Goal: Task Accomplishment & Management: Manage account settings

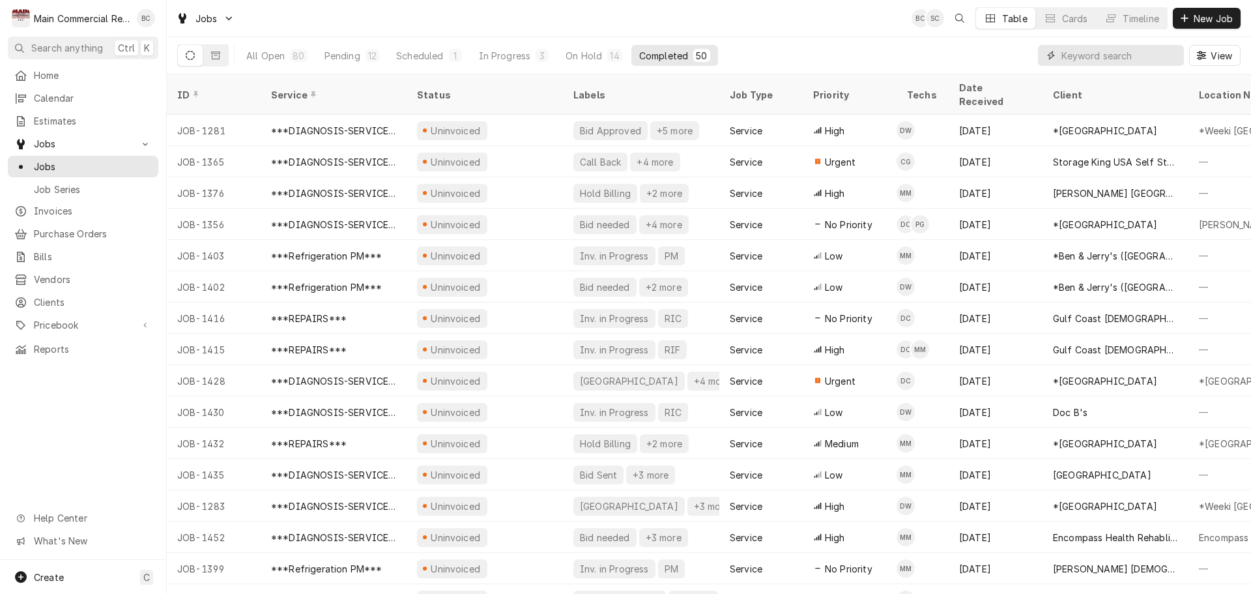
click at [1084, 61] on input "Dynamic Content Wrapper" at bounding box center [1120, 55] width 116 height 21
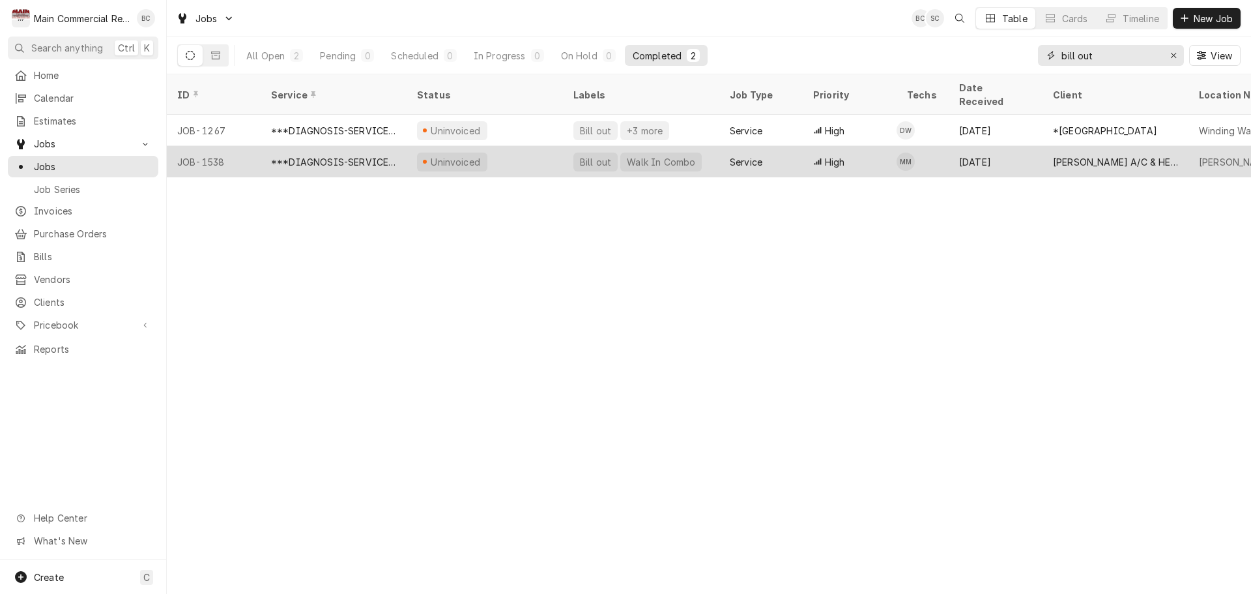
type input "bill out"
click at [600, 155] on div "Bill out" at bounding box center [596, 162] width 34 height 14
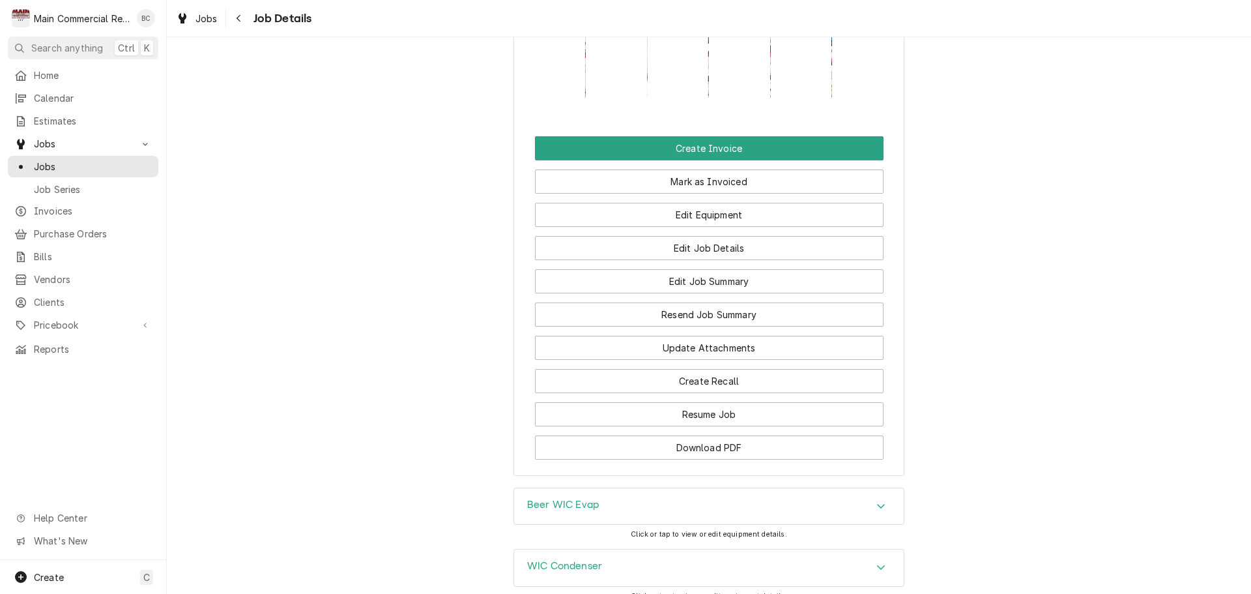
scroll to position [1547, 0]
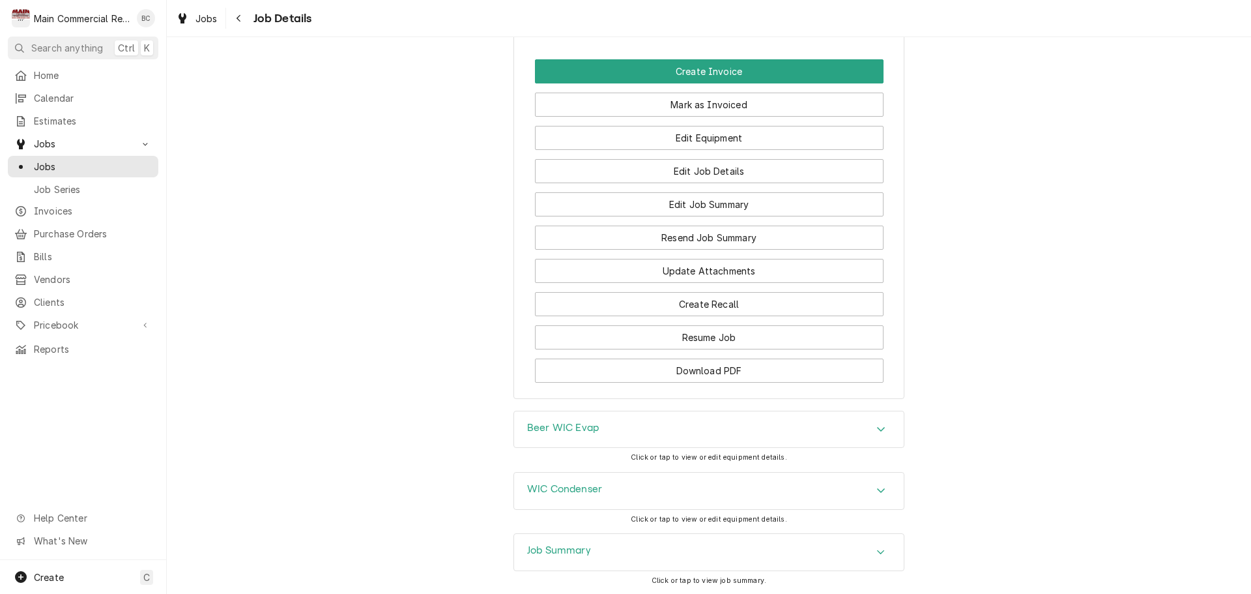
click at [544, 544] on h3 "Job Summary" at bounding box center [559, 550] width 64 height 12
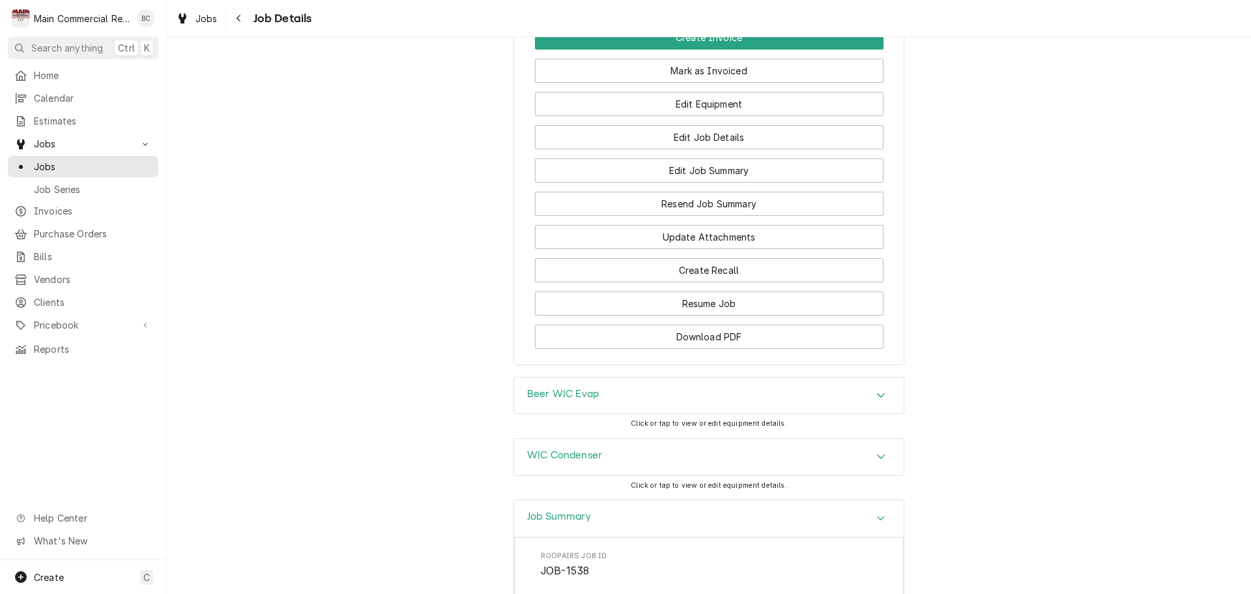
scroll to position [1612, 0]
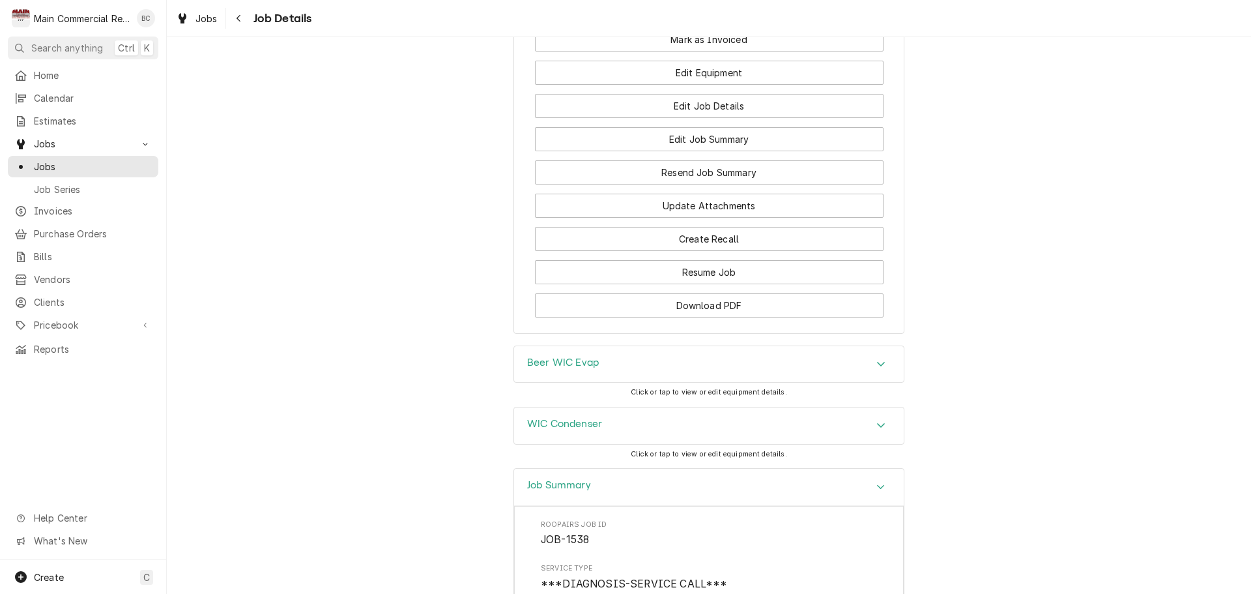
click at [548, 418] on h3 "WIC Condenser" at bounding box center [564, 424] width 75 height 12
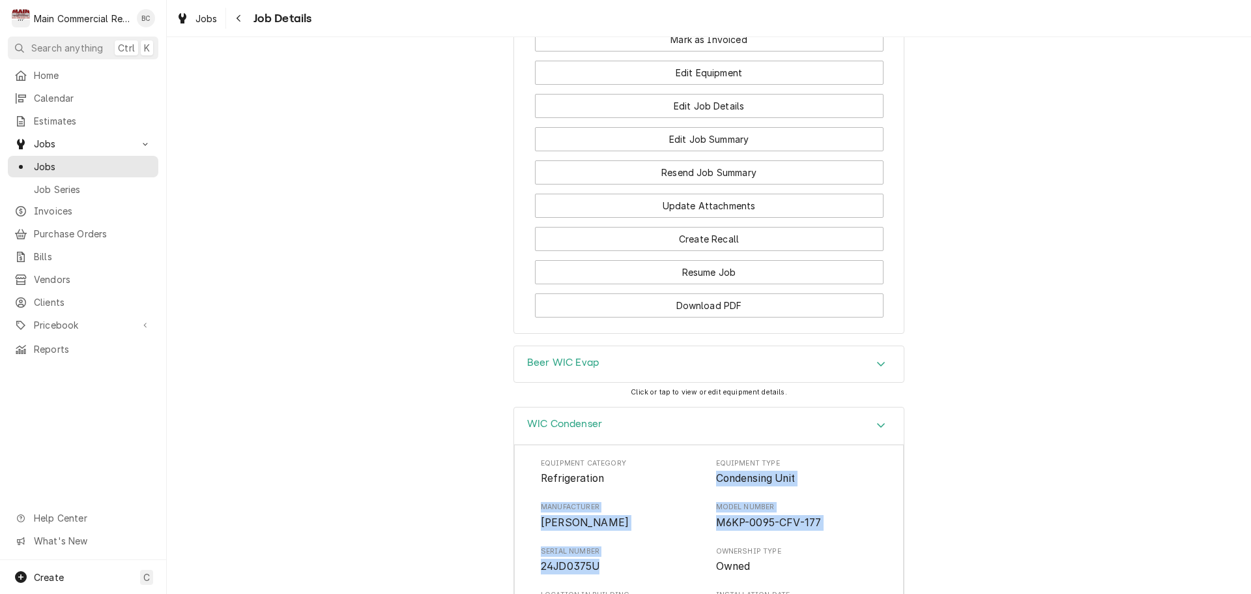
drag, startPoint x: 708, startPoint y: 355, endPoint x: 617, endPoint y: 442, distance: 126.3
click at [617, 458] on div "Equipment Category Refrigeration Equipment Type Condensing Unit Manufacturer Co…" at bounding box center [709, 582] width 336 height 248
copy div "Condensing Unit Manufacturer Copeland Model Number M6KP-0095-CFV-177 Serial Num…"
click at [548, 357] on h3 "Beer WIC Evap" at bounding box center [563, 363] width 72 height 12
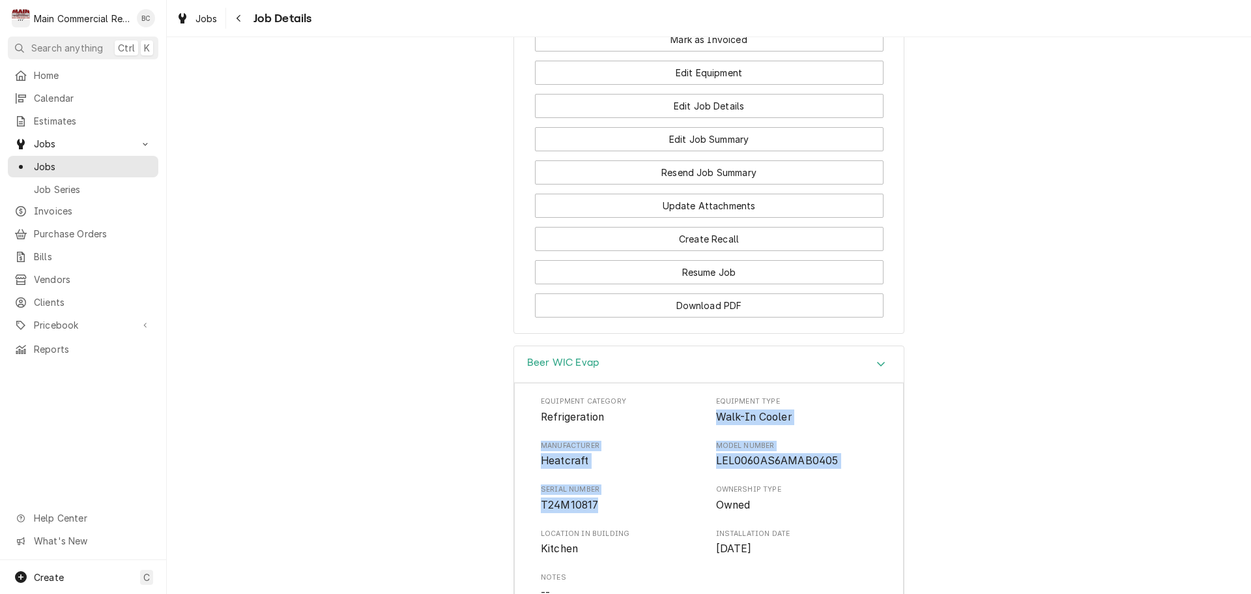
drag, startPoint x: 714, startPoint y: 292, endPoint x: 607, endPoint y: 386, distance: 141.8
click at [609, 396] on div "Equipment Category Refrigeration Equipment Type Walk-In Cooler Manufacturer Hea…" at bounding box center [709, 520] width 336 height 248
copy div "Walk-In Cooler Manufacturer Heatcraft Model Number LEL0060AS6AMAB0405 Serial Nu…"
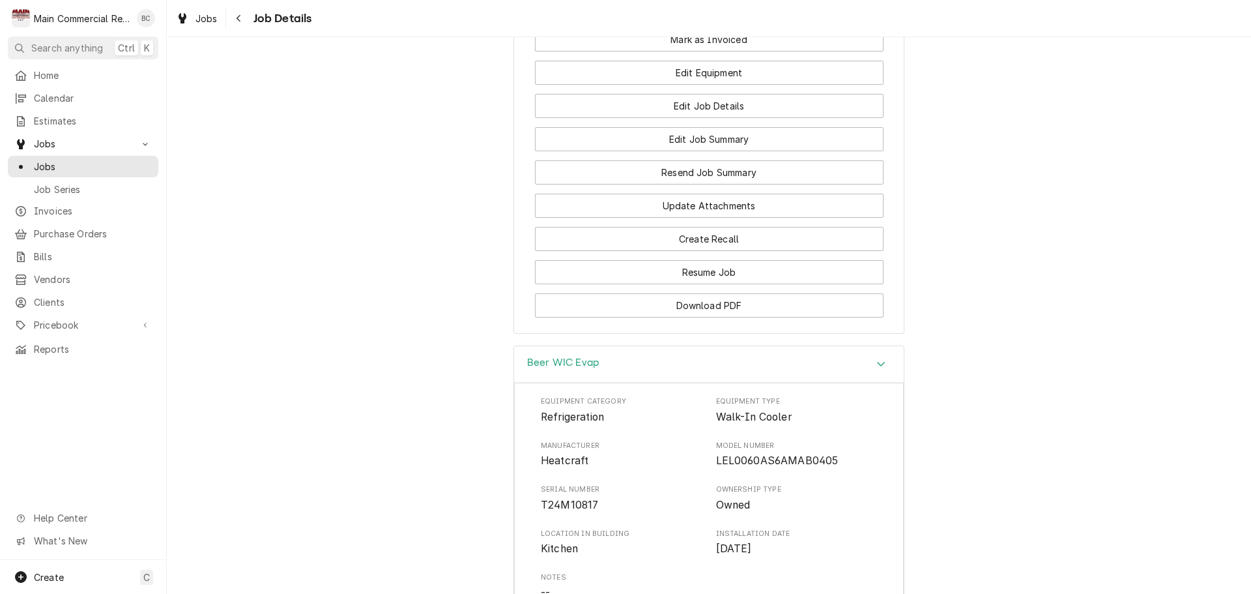
click at [615, 541] on span "Kitchen" at bounding box center [622, 549] width 162 height 16
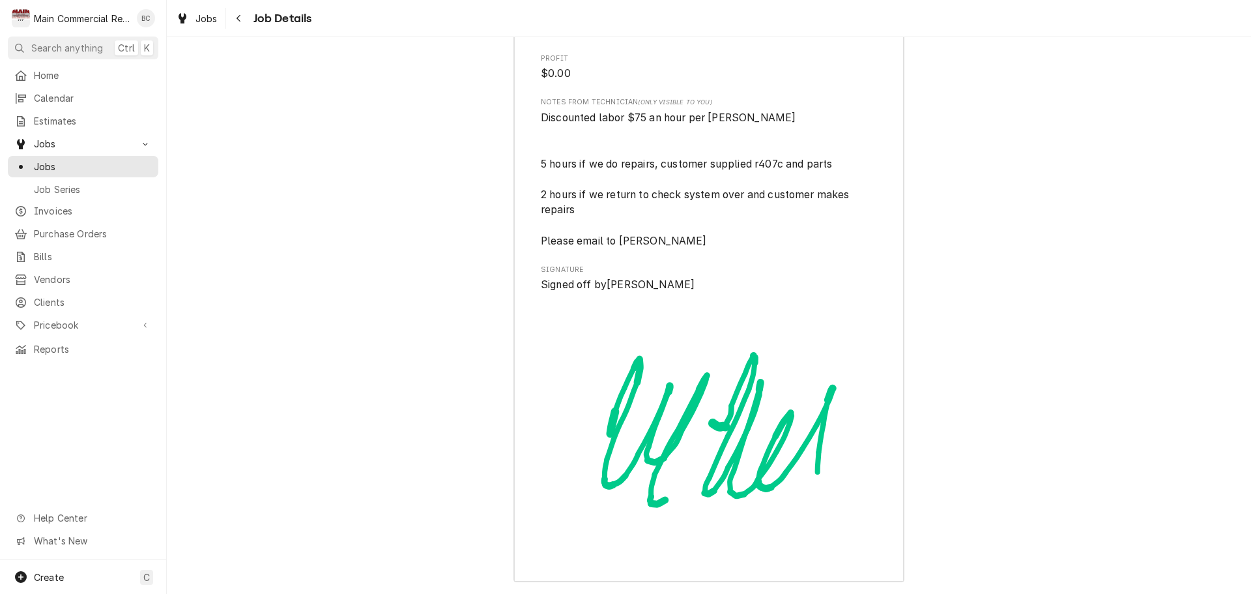
scroll to position [4288, 0]
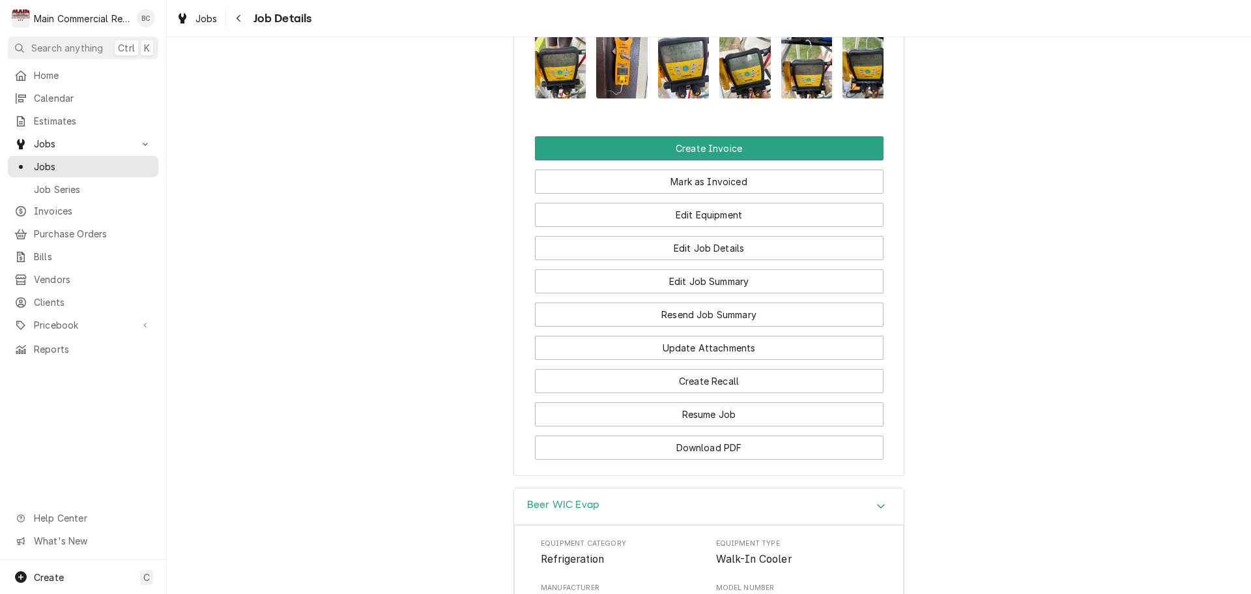
scroll to position [1469, 0]
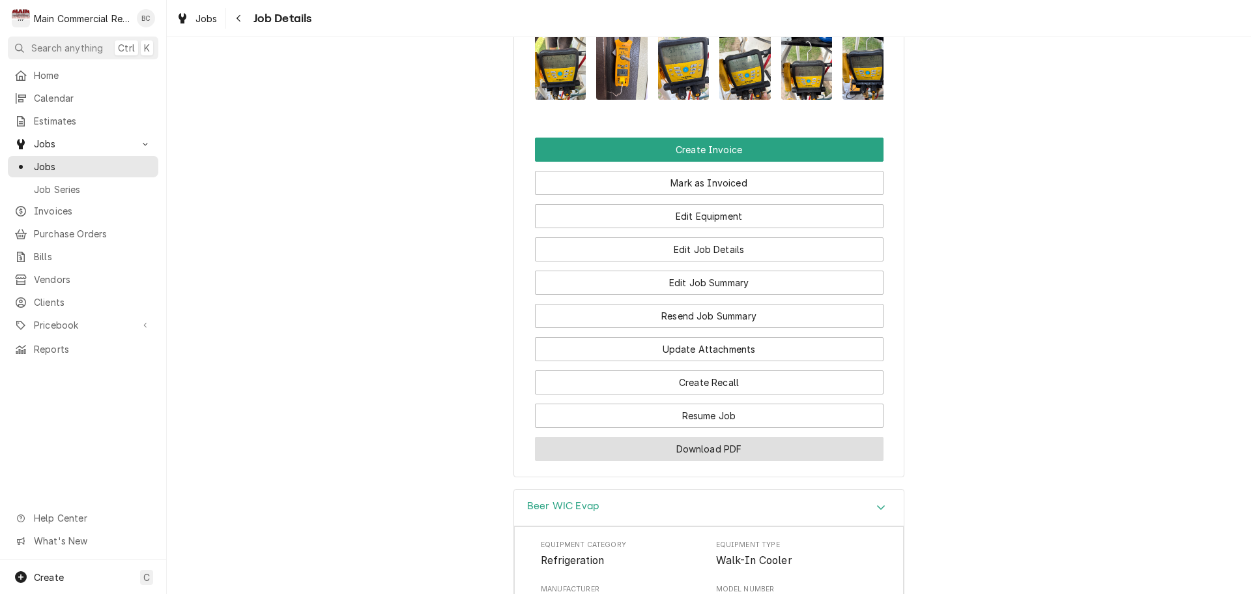
click at [696, 437] on button "Download PDF" at bounding box center [709, 449] width 349 height 24
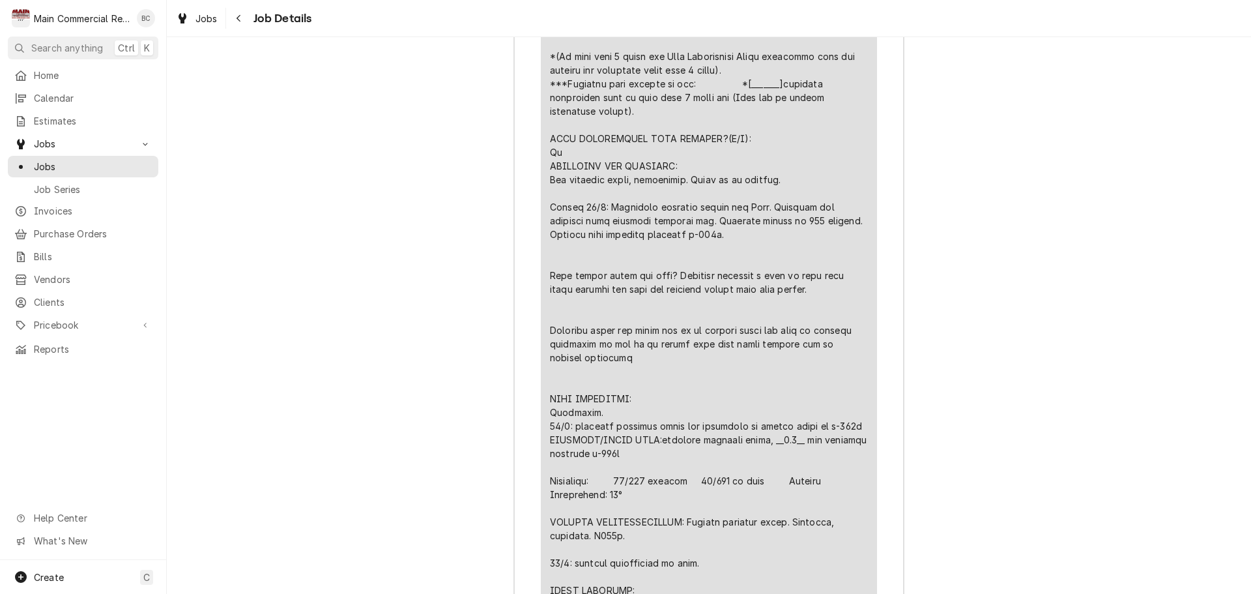
scroll to position [3294, 0]
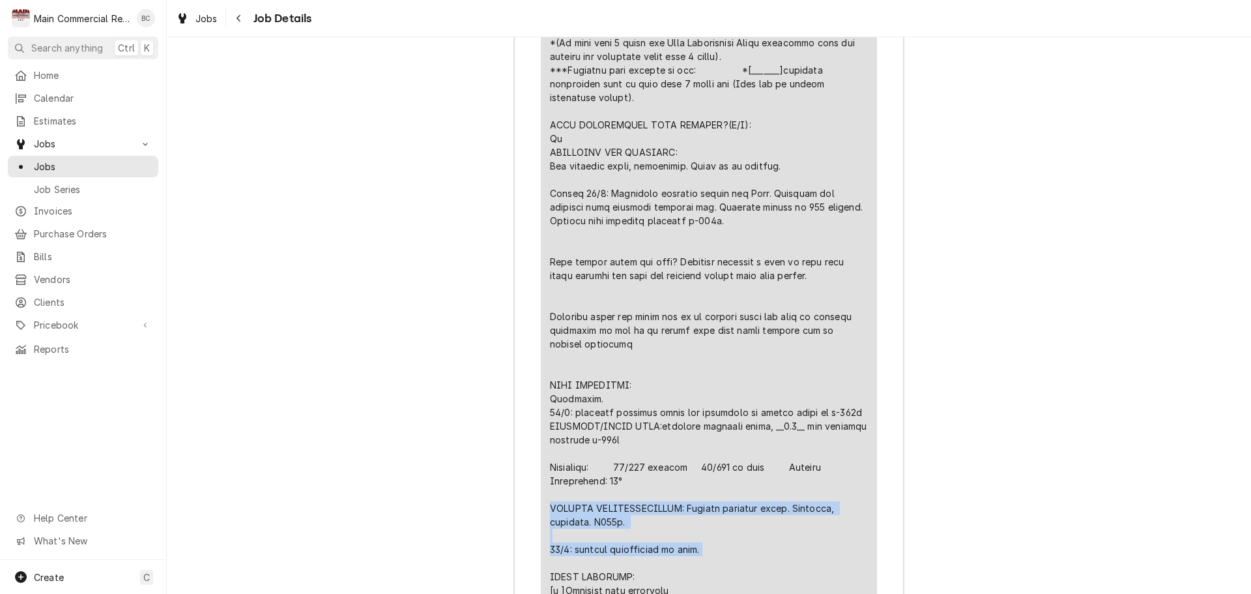
drag, startPoint x: 546, startPoint y: 383, endPoint x: 697, endPoint y: 423, distance: 156.4
click at [697, 423] on div "Line Item" at bounding box center [709, 405] width 318 height 876
copy div "FURTHER RECOMMENDATIONS: Replace solenoid valve. Evacuate, recharge. R407c. 10/…"
click at [468, 422] on div "Job Summary Roopairs Job ID JOB-1538 Service Type ***DIAGNOSIS-SERVICE CALL*** …" at bounding box center [709, 593] width 1085 height 1991
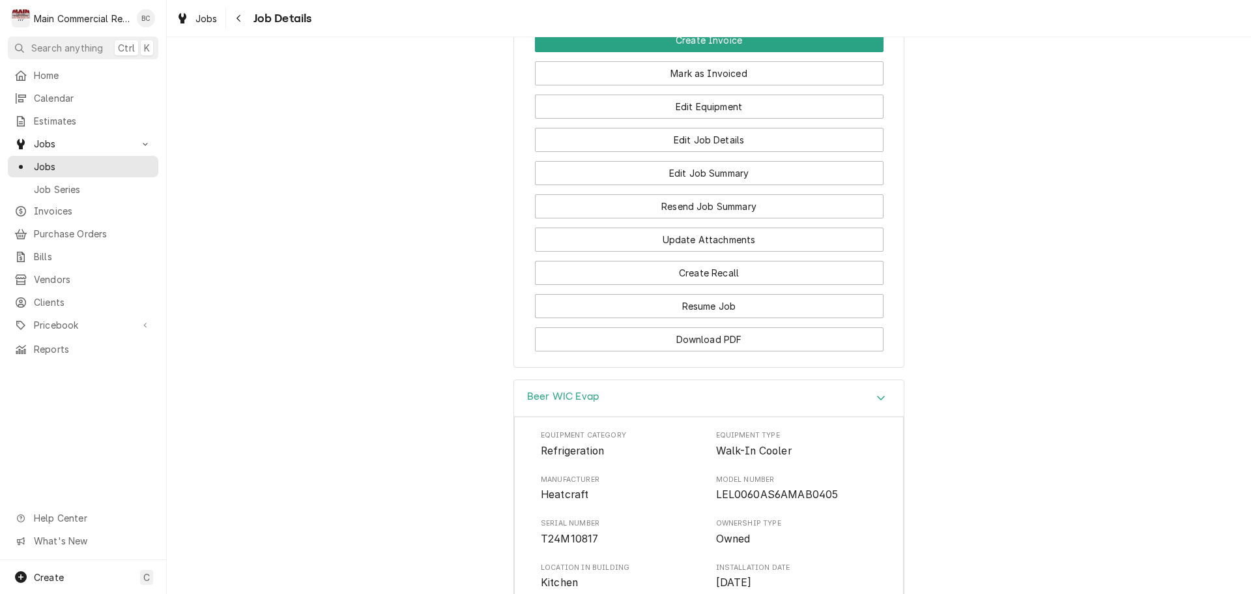
scroll to position [1338, 0]
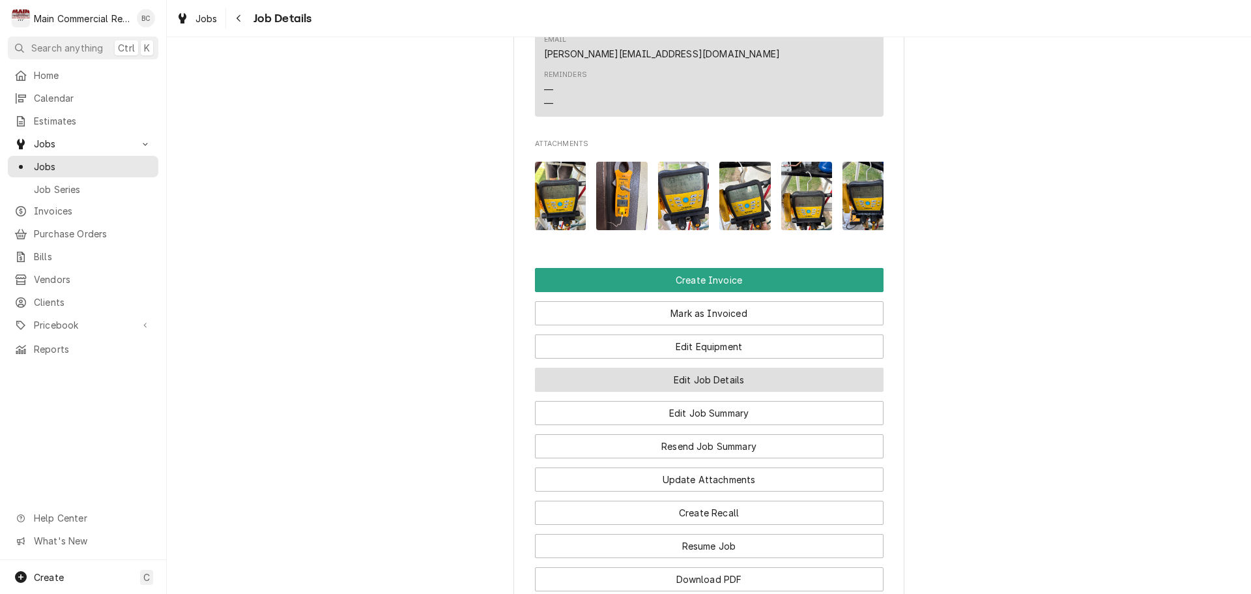
click at [712, 368] on button "Edit Job Details" at bounding box center [709, 380] width 349 height 24
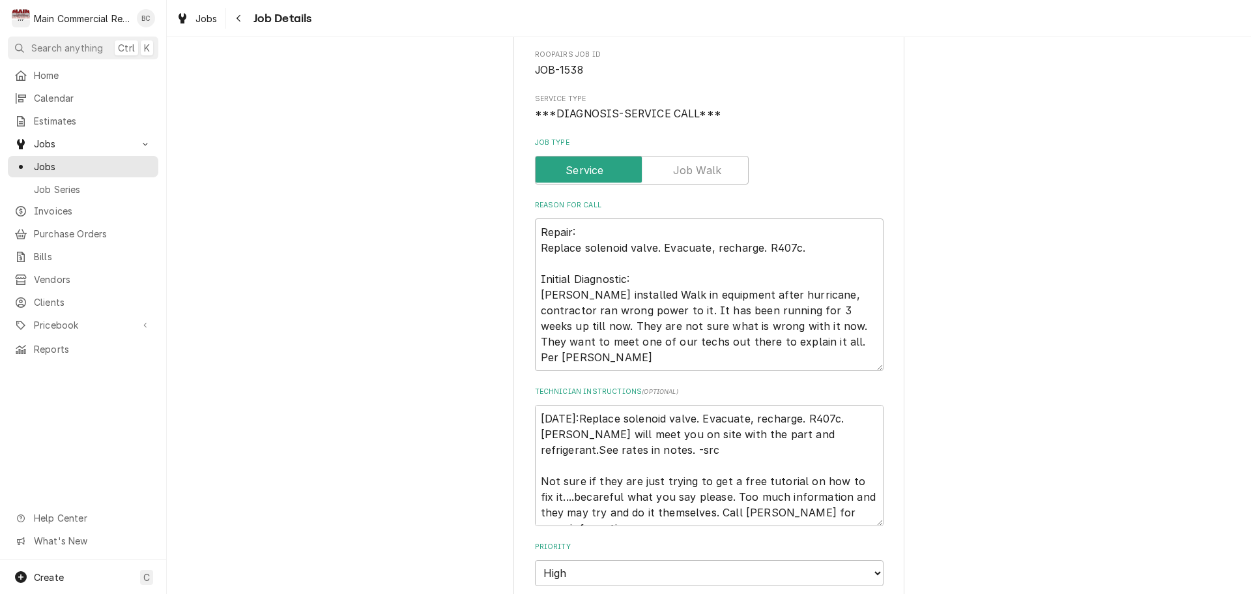
scroll to position [130, 0]
click at [535, 404] on textarea "[DATE]:Replace solenoid valve. Evacuate, recharge. R407c. [PERSON_NAME] will me…" at bounding box center [709, 463] width 349 height 121
type textarea "x"
type textarea "[DATE]:Replace solenoid valve. Evacuate, recharge. R407c. [PERSON_NAME] will me…"
click at [802, 432] on textarea "[DATE]:Replace solenoid valve. Evacuate, recharge. R407c. [PERSON_NAME] will me…" at bounding box center [709, 471] width 349 height 137
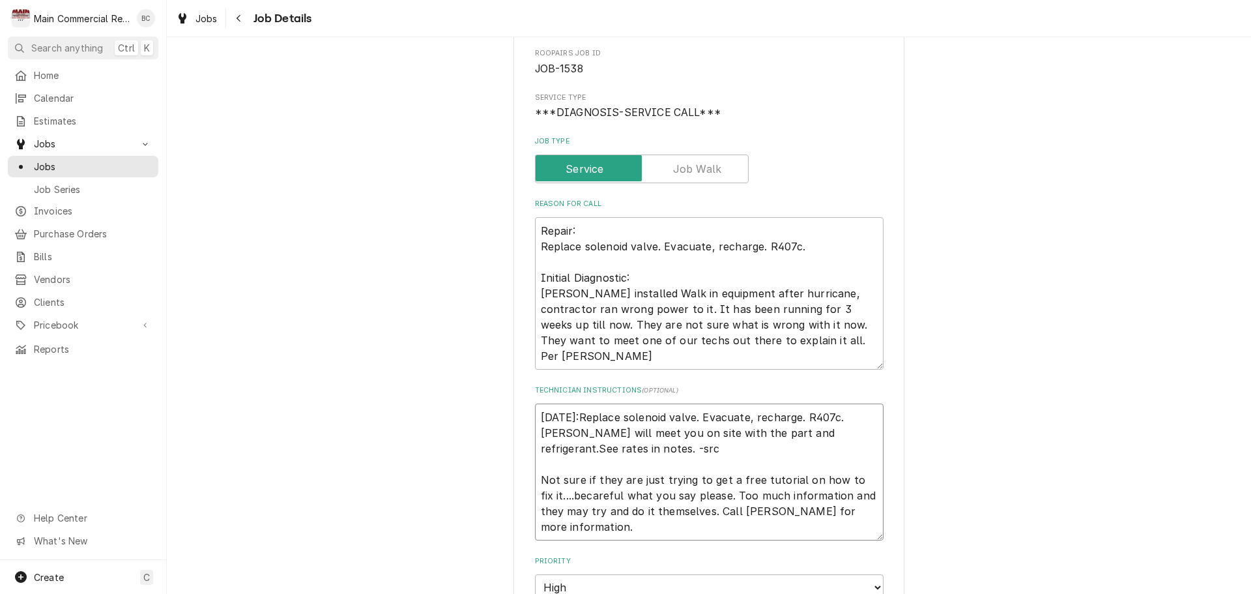
click at [812, 439] on textarea "10/9/25:Replace solenoid valve. Evacuate, recharge. R407c. Mike will meet you o…" at bounding box center [709, 471] width 349 height 137
click at [813, 436] on textarea "10/9/25:Replace solenoid valve. Evacuate, recharge. R407c. Mike will meet you o…" at bounding box center [709, 471] width 349 height 137
type textarea "x"
type textarea "10/9/25:Replace solenoid valve. Evacuate, recharge. R407c. Mike will meet you o…"
type textarea "x"
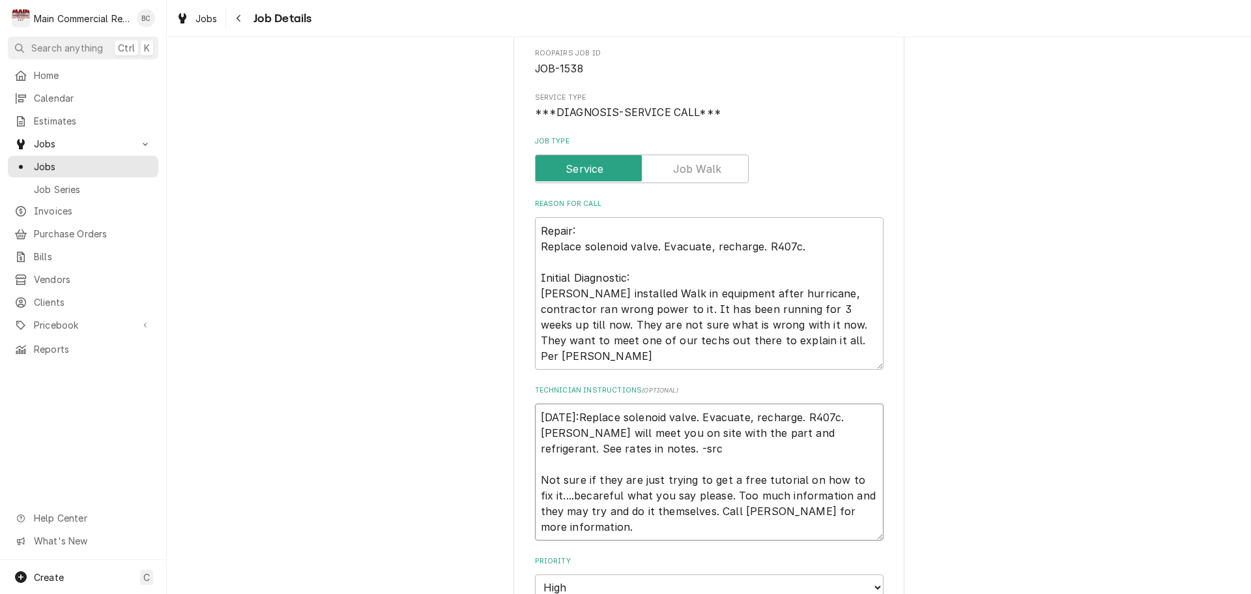
click at [548, 403] on textarea "10/9/25:Replace solenoid valve. Evacuate, recharge. R407c. Mike will meet you o…" at bounding box center [709, 471] width 349 height 137
type textarea "I 10/9/25:Replace solenoid valve. Evacuate, recharge. R407c. Mike will meet you…"
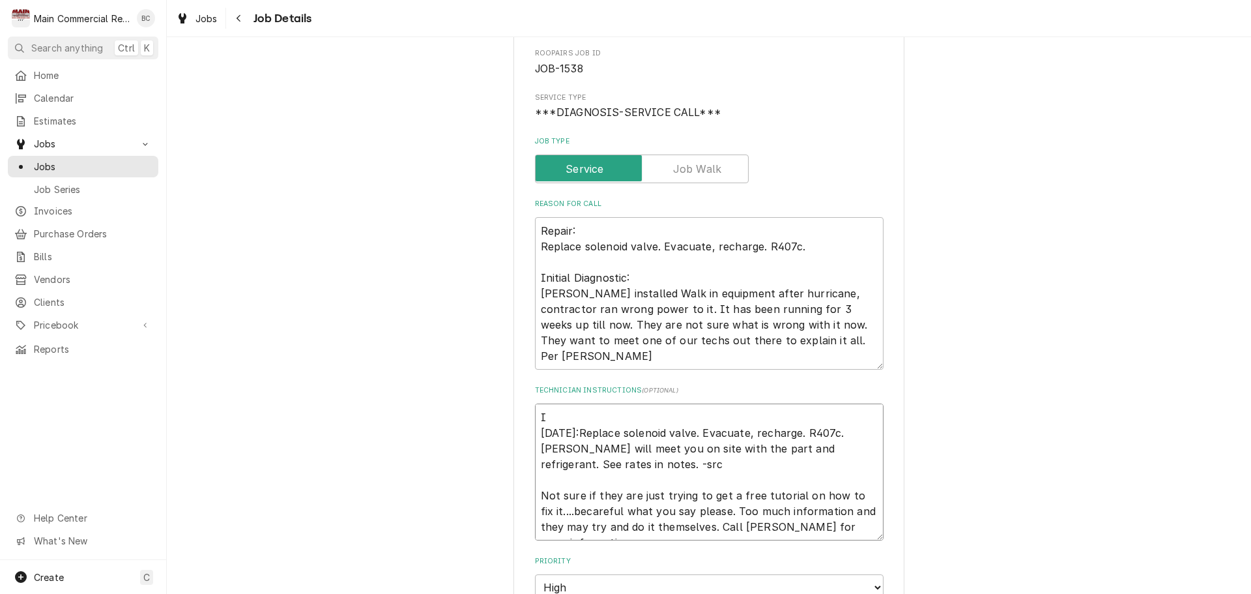
type textarea "x"
type textarea "IN 10/9/25:Replace solenoid valve. Evacuate, recharge. R407c. Mike will meet yo…"
type textarea "x"
type textarea "INV 10/9/25:Replace solenoid valve. Evacuate, recharge. R407c. Mike will meet y…"
type textarea "x"
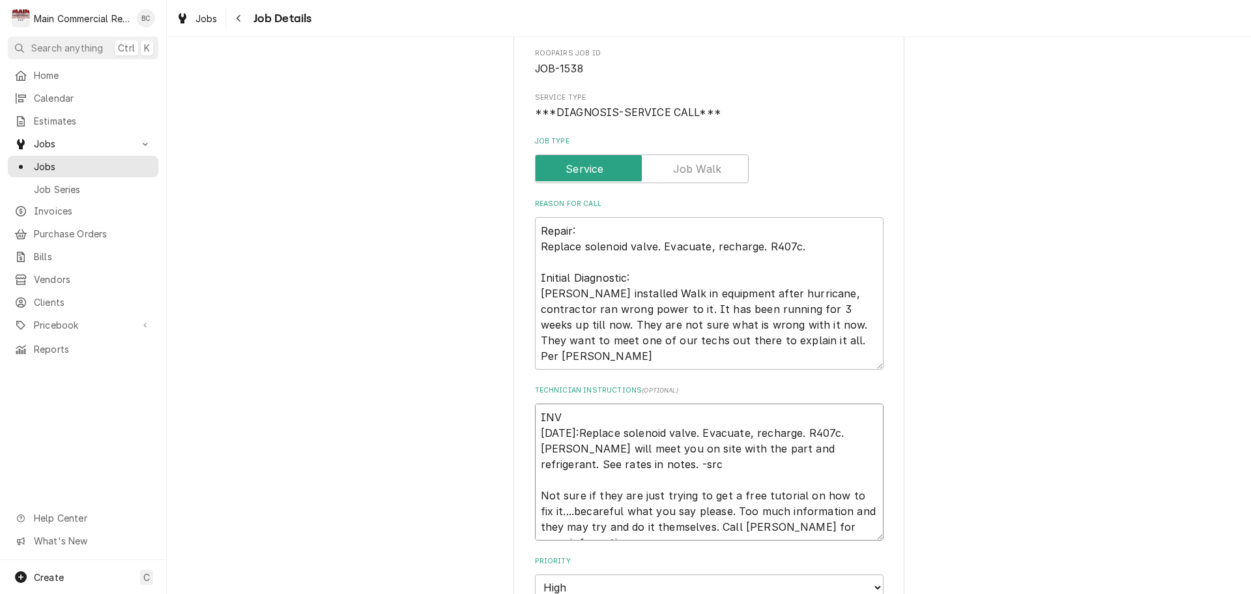
type textarea "INV# 10/9/25:Replace solenoid valve. Evacuate, recharge. R407c. Mike will meet …"
type textarea "x"
type textarea "INV#1 10/9/25:Replace solenoid valve. Evacuate, recharge. R407c. Mike will meet…"
type textarea "x"
type textarea "INV#15 10/9/25:Replace solenoid valve. Evacuate, recharge. R407c. Mike will mee…"
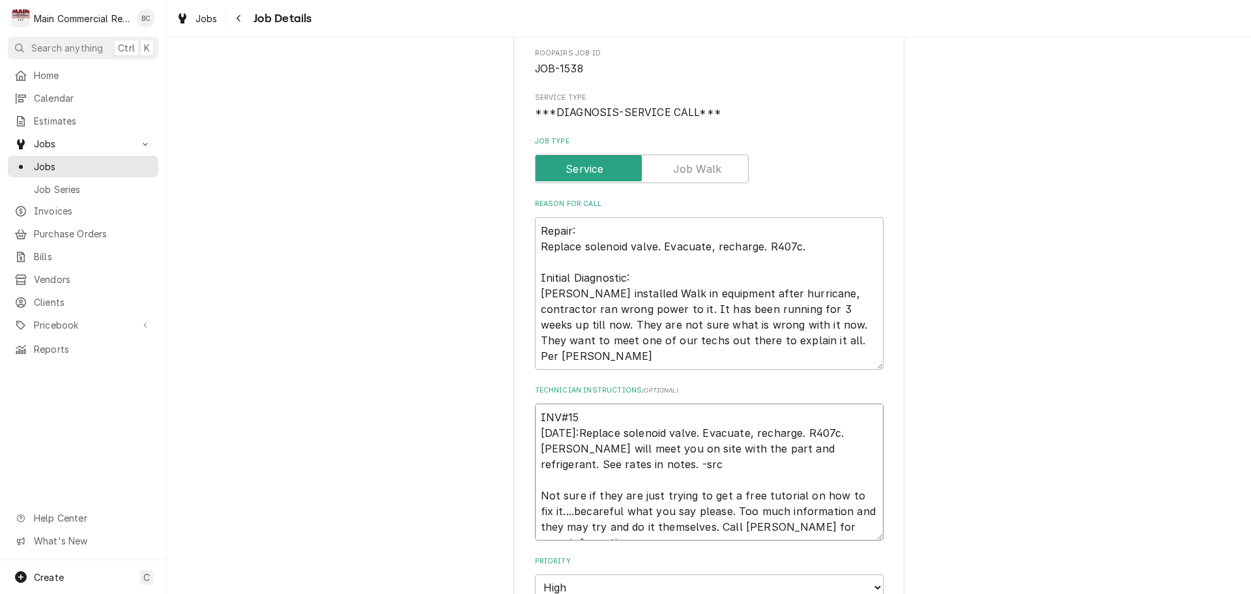
type textarea "x"
type textarea "INV#152 10/9/25:Replace solenoid valve. Evacuate, recharge. R407c. Mike will me…"
type textarea "x"
type textarea "INV#1523 10/9/25:Replace solenoid valve. Evacuate, recharge. R407c. Mike will m…"
type textarea "x"
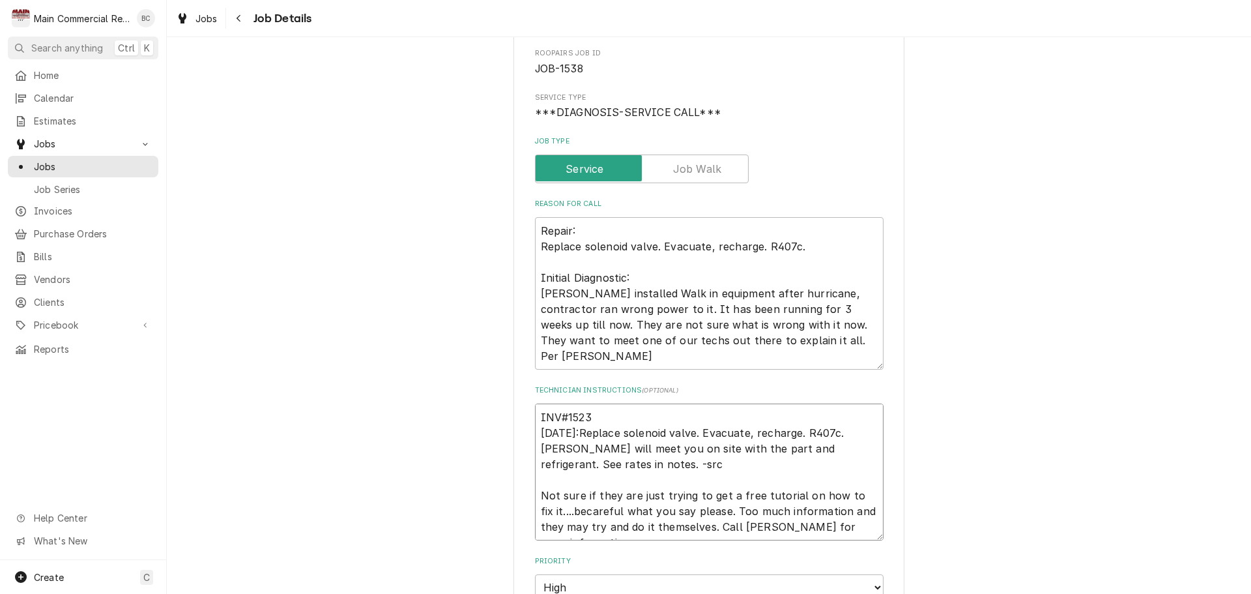
type textarea "INV#15236 10/9/25:Replace solenoid valve. Evacuate, recharge. R407c. Mike will …"
type textarea "x"
type textarea "INV#152366 10/9/25:Replace solenoid valve. Evacuate, recharge. R407c. Mike will…"
type textarea "x"
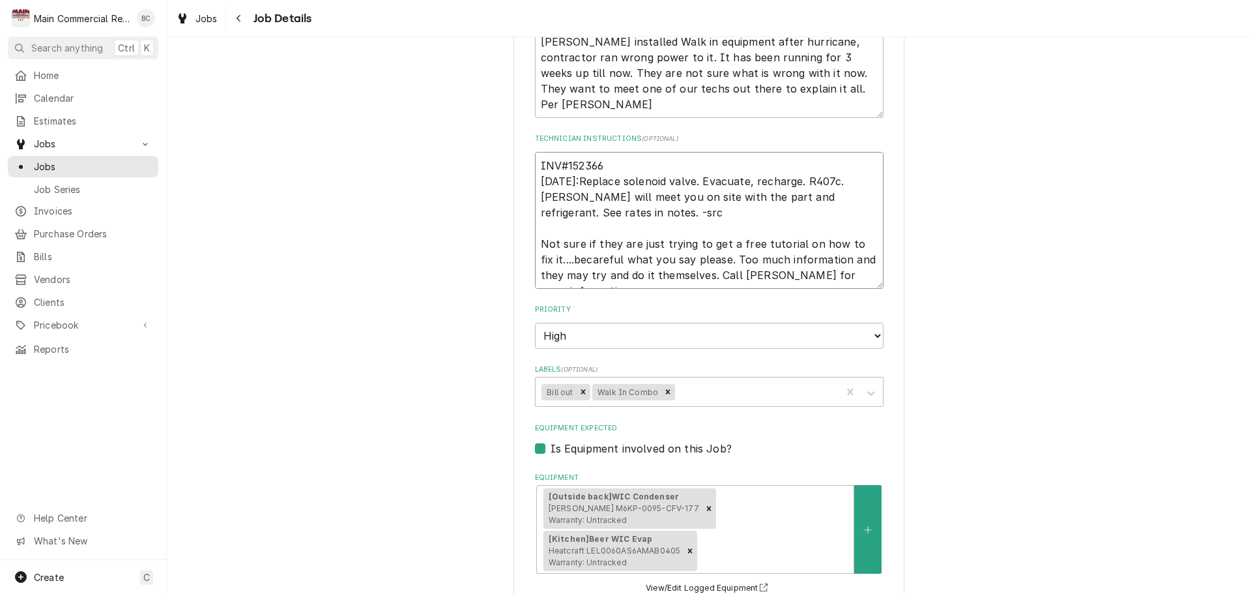
scroll to position [391, 0]
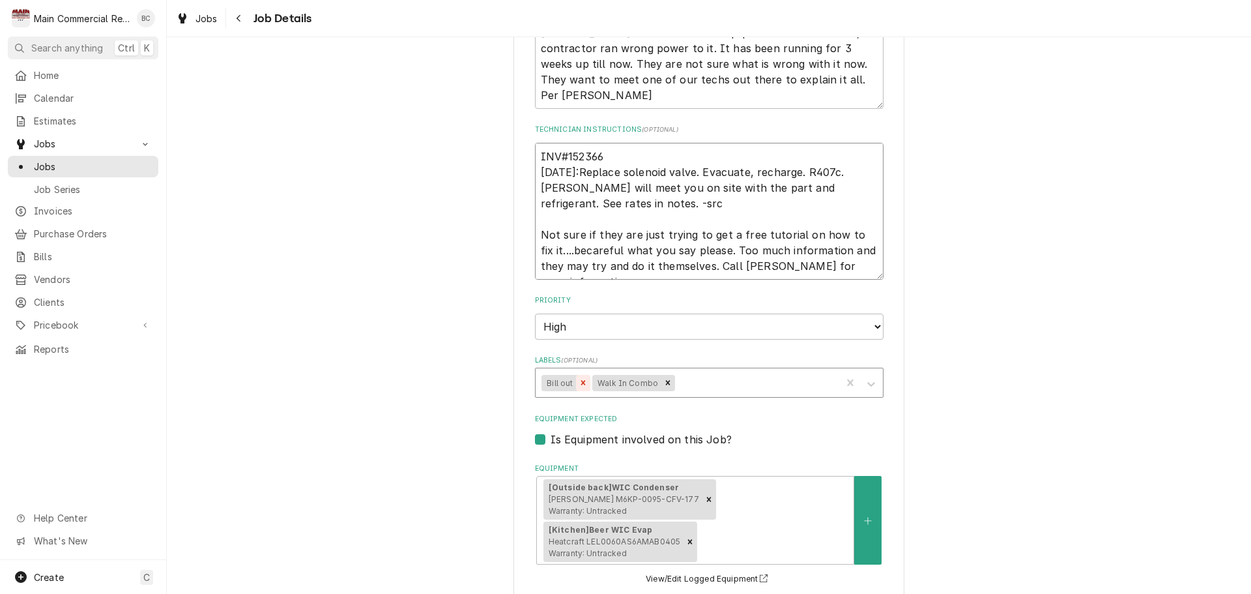
click at [579, 378] on icon "Remove Bill out" at bounding box center [583, 382] width 9 height 9
type textarea "INV#152366 10/9/25:Replace solenoid valve. Evacuate, recharge. R407c. Mike will…"
type textarea "x"
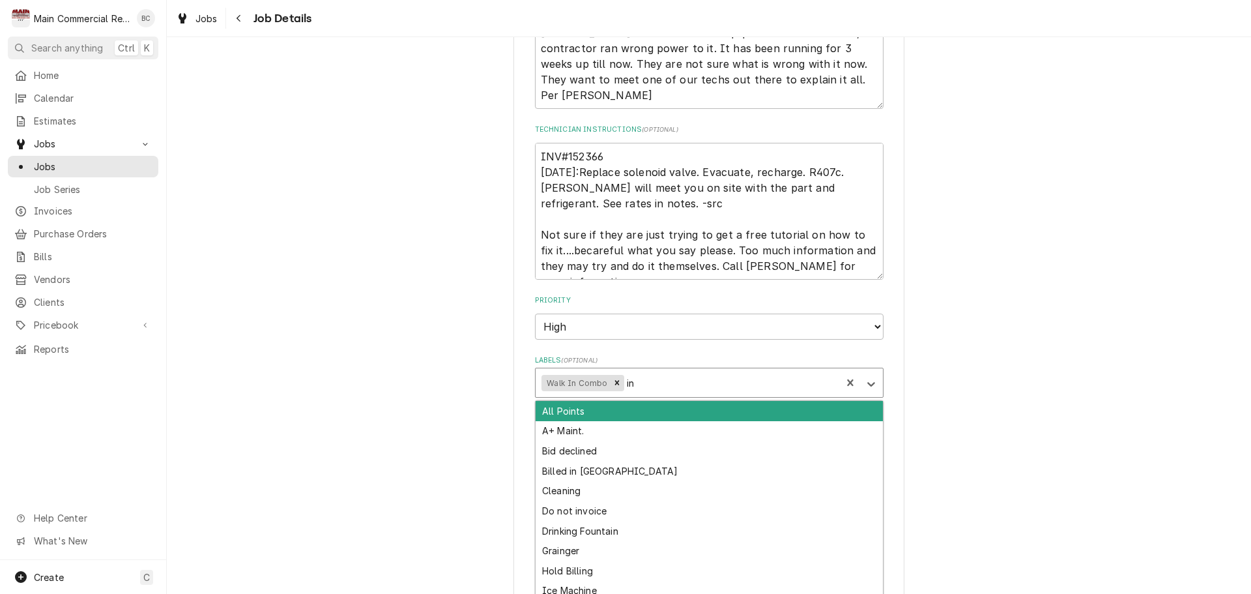
type input "inv"
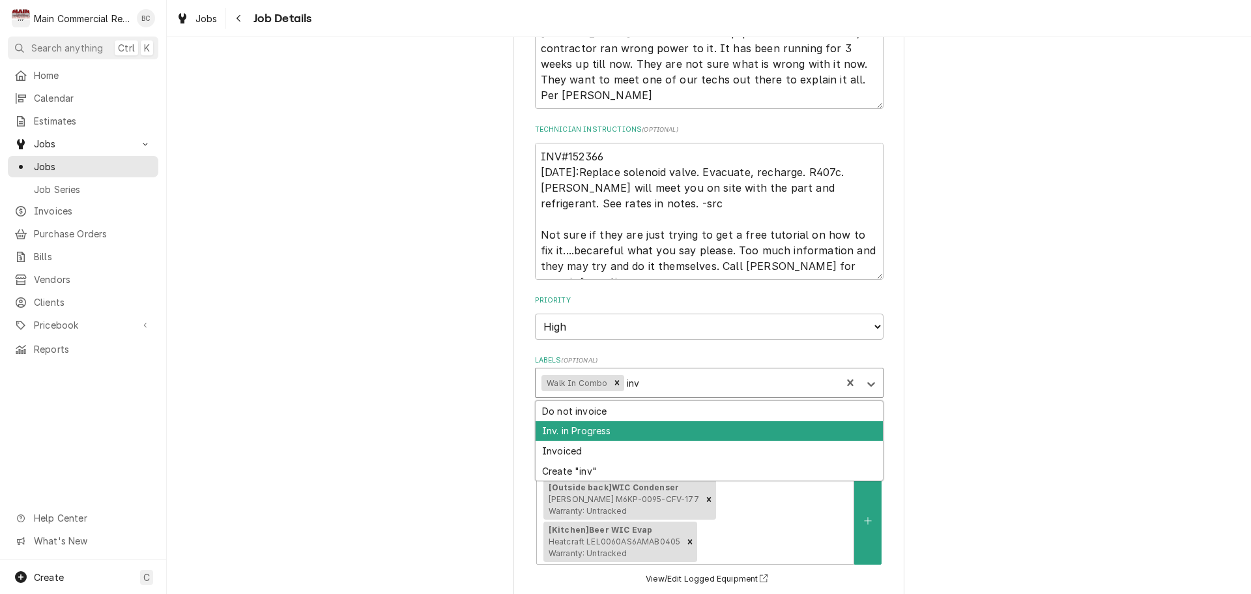
click at [622, 421] on div "Inv. in Progress" at bounding box center [709, 431] width 347 height 20
type textarea "x"
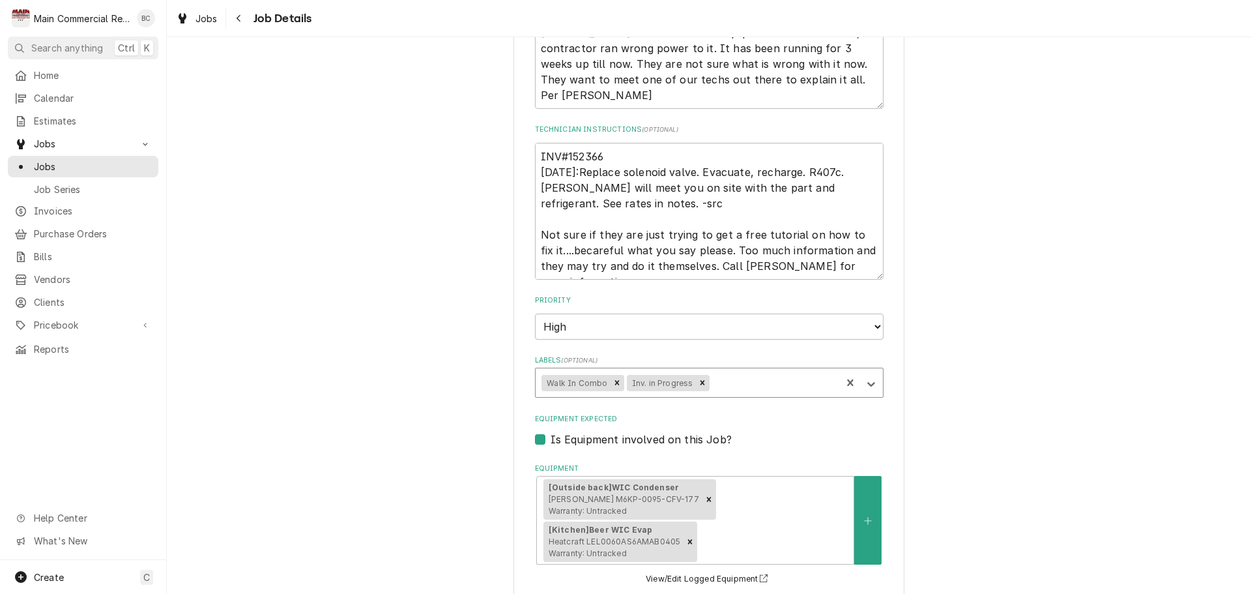
type textarea "x"
drag, startPoint x: 91, startPoint y: 160, endPoint x: 114, endPoint y: 168, distance: 23.9
click at [91, 160] on span "Jobs" at bounding box center [93, 167] width 118 height 14
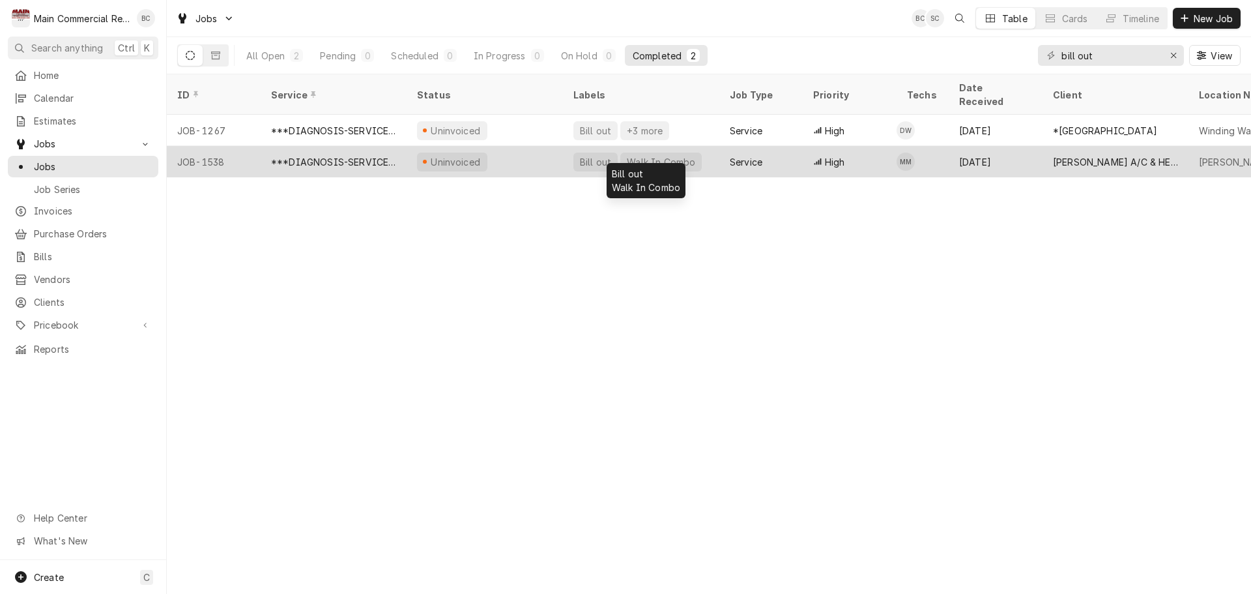
click at [654, 155] on div "Walk In Combo" at bounding box center [661, 162] width 71 height 14
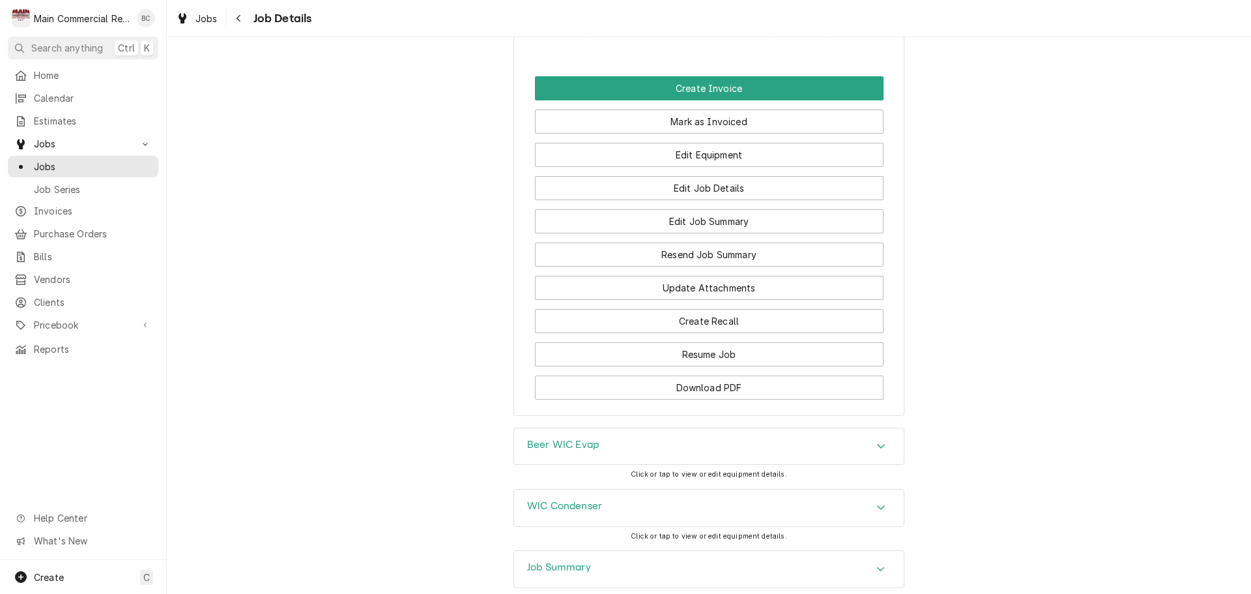
scroll to position [1547, 0]
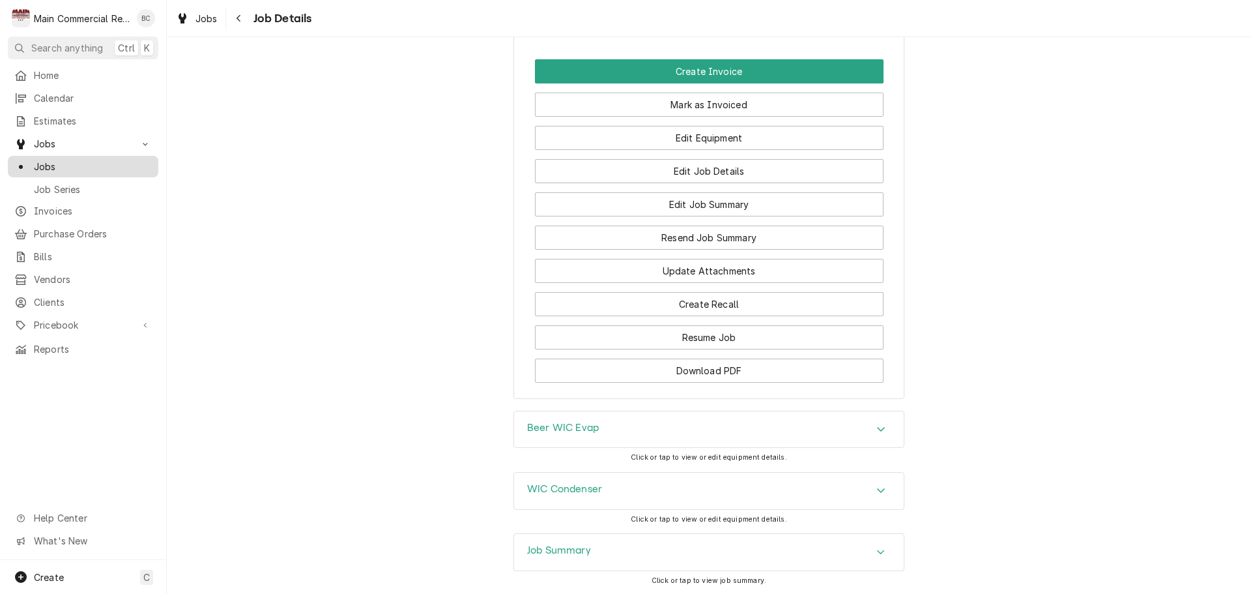
click at [58, 165] on span "Jobs" at bounding box center [93, 167] width 118 height 14
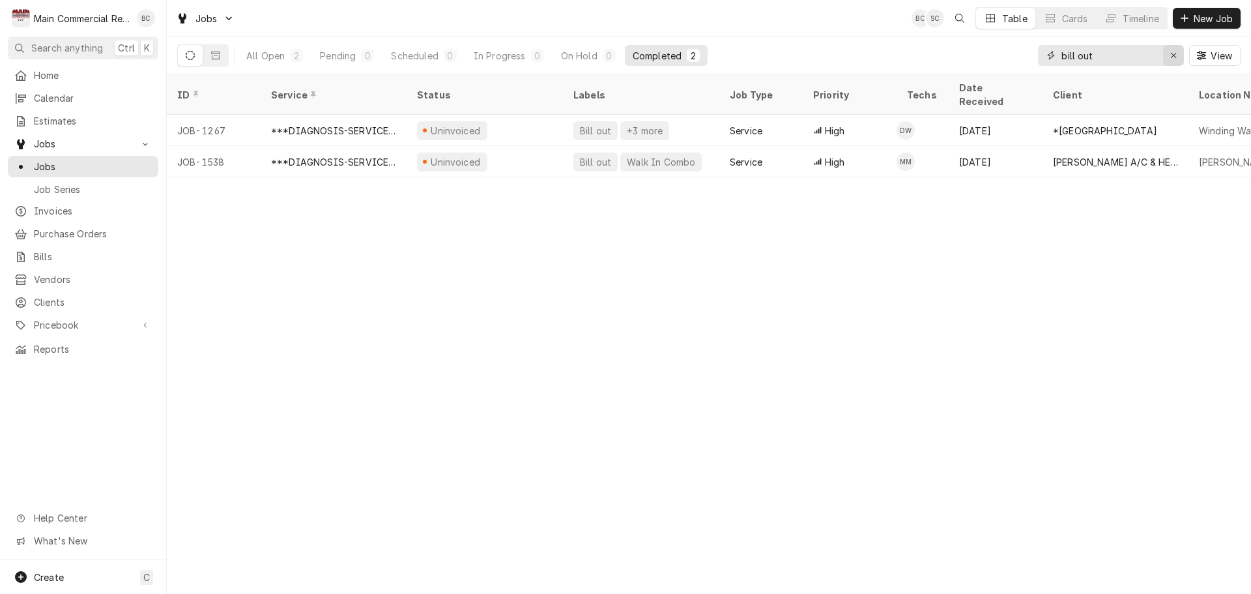
click at [1173, 59] on icon "Erase input" at bounding box center [1174, 55] width 7 height 9
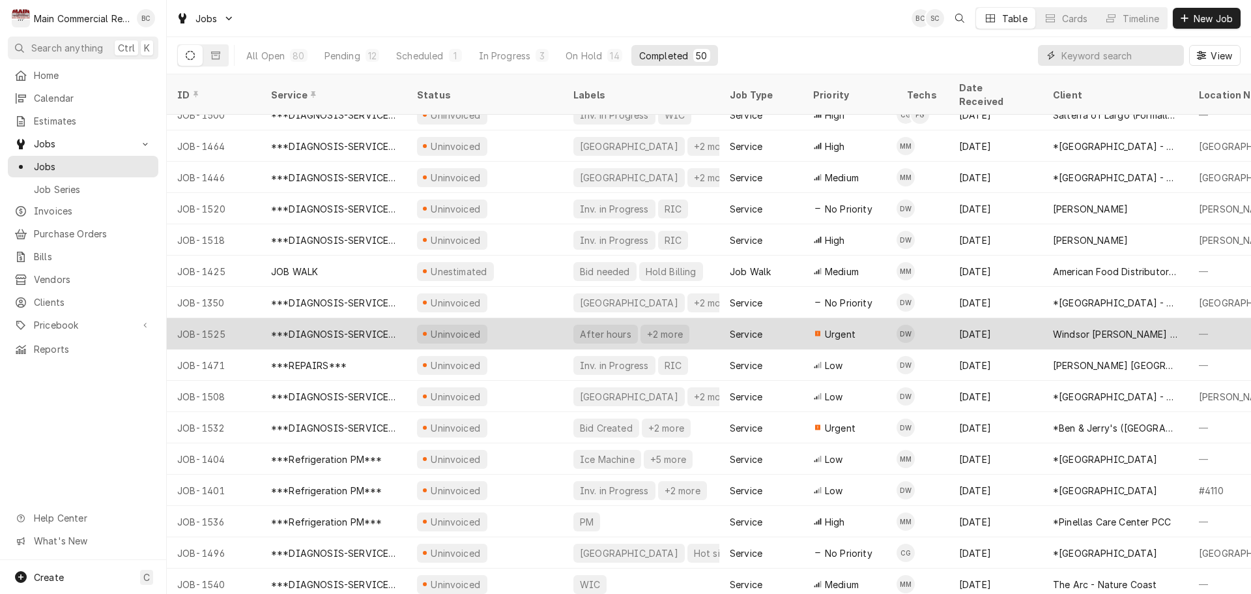
scroll to position [1079, 0]
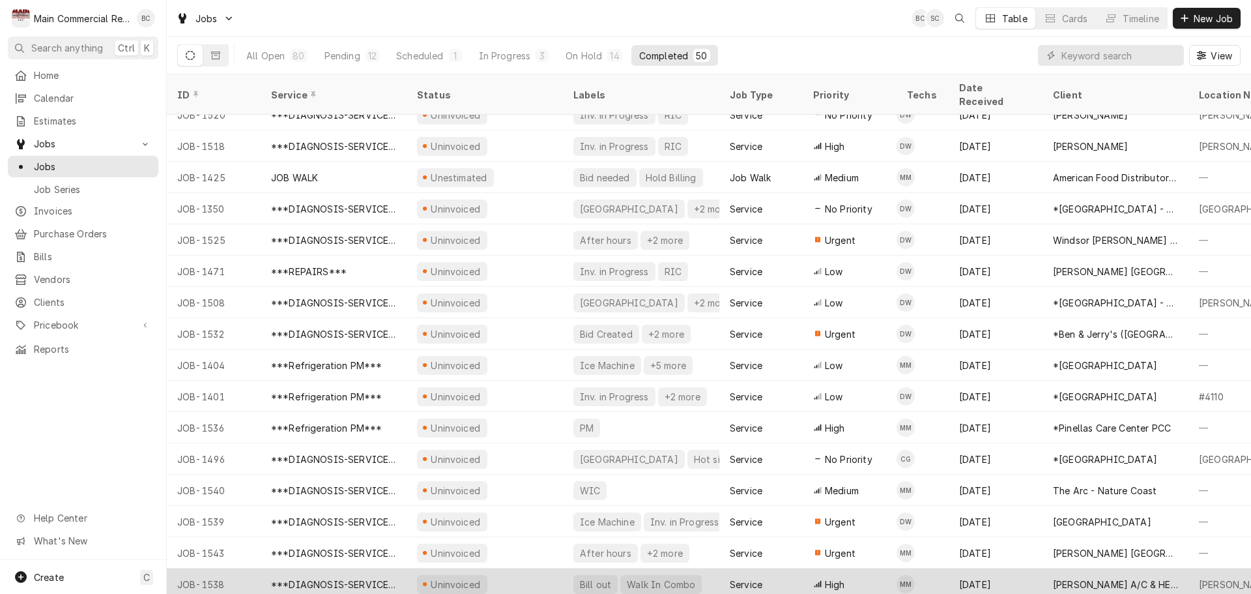
click at [649, 578] on div "Walk In Combo" at bounding box center [661, 585] width 71 height 14
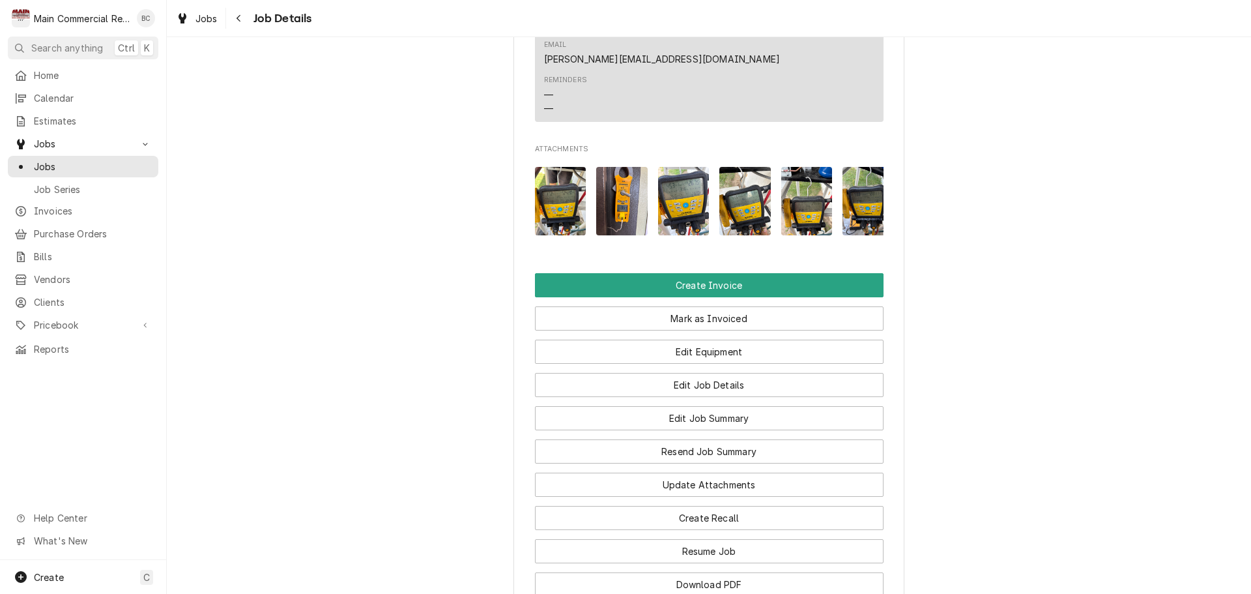
scroll to position [1369, 0]
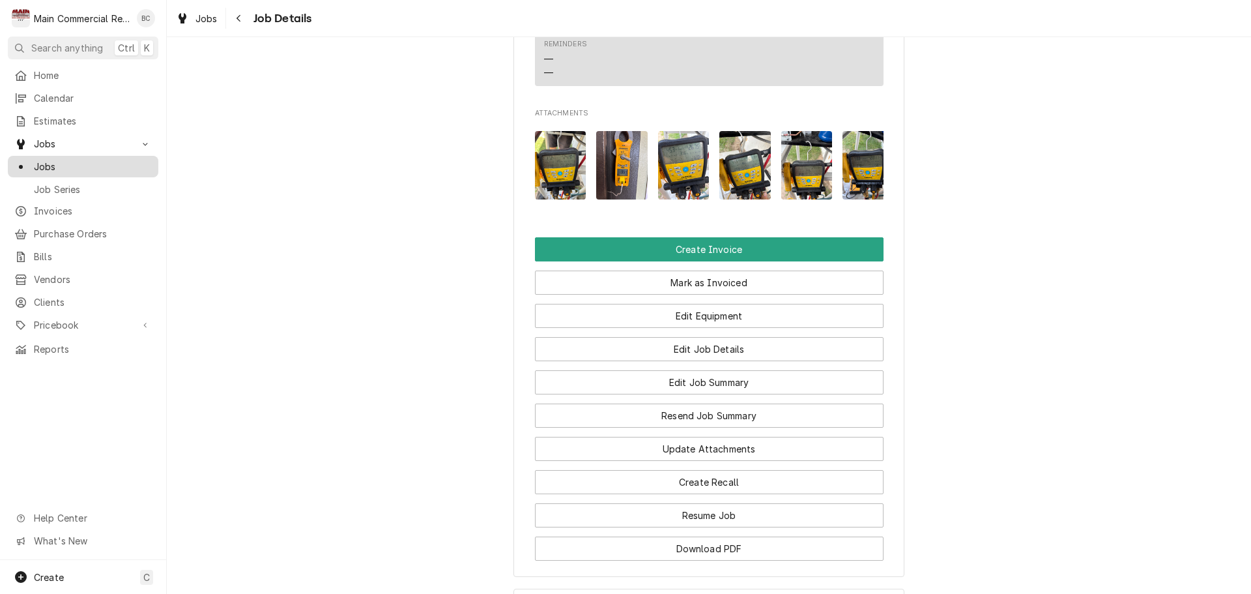
click at [85, 164] on span "Jobs" at bounding box center [93, 167] width 118 height 14
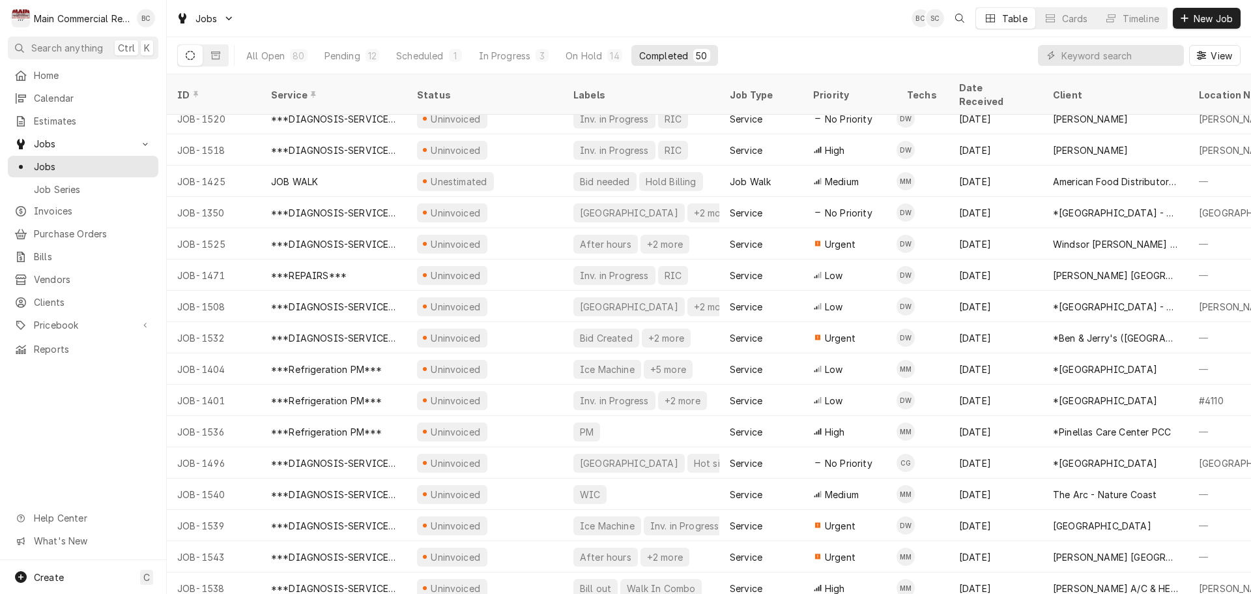
scroll to position [1079, 0]
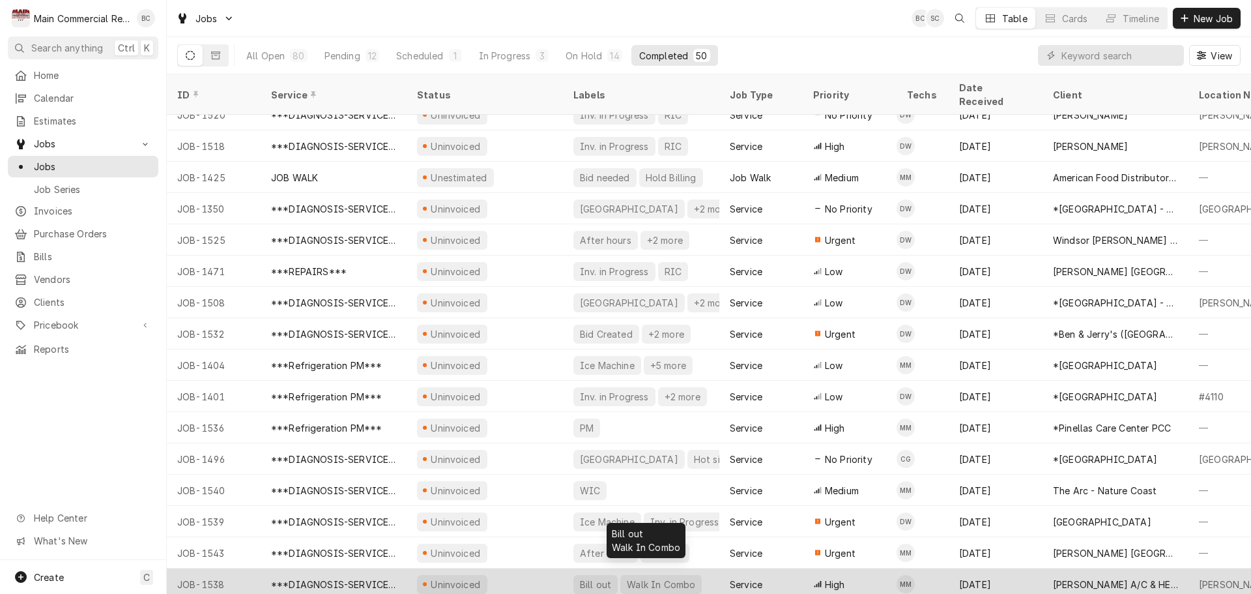
click at [636, 578] on div "Walk In Combo" at bounding box center [661, 585] width 71 height 14
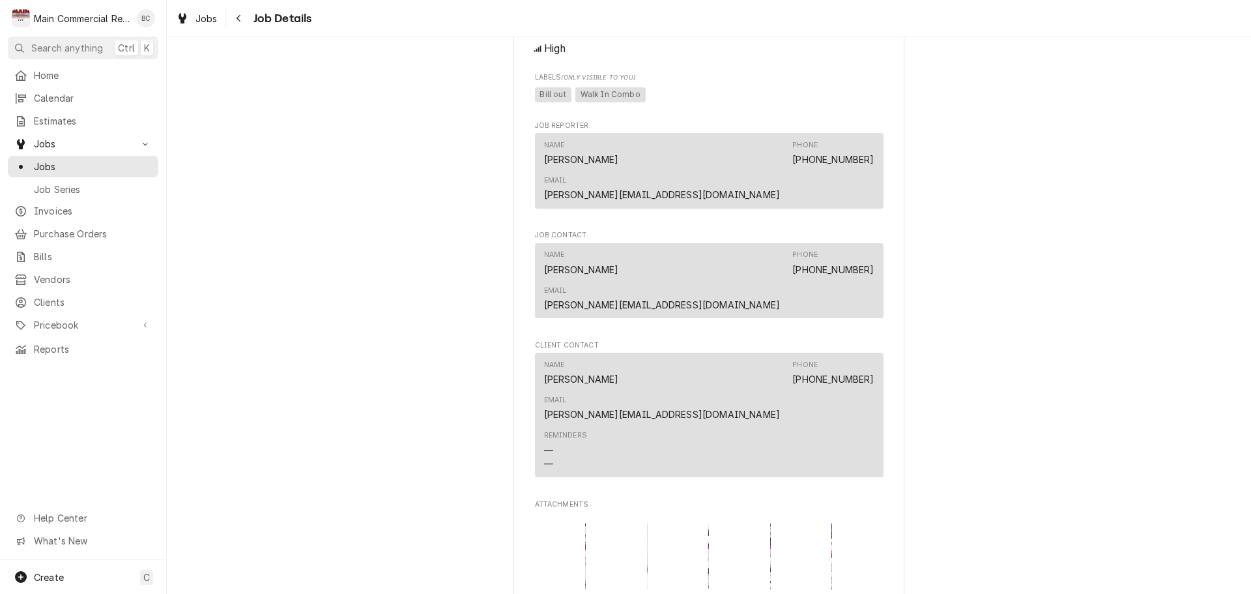
scroll to position [1108, 0]
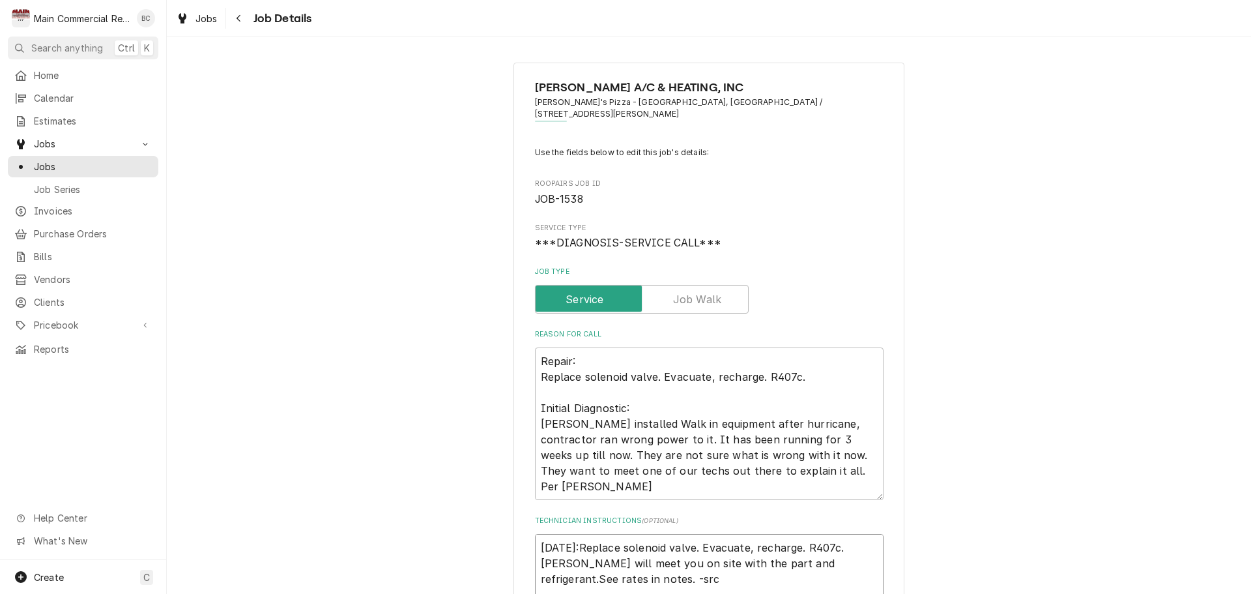
click at [538, 534] on textarea "[DATE]:Replace solenoid valve. Evacuate, recharge. R407c. [PERSON_NAME] will me…" at bounding box center [709, 594] width 349 height 121
click at [819, 553] on textarea "[DATE]:Replace solenoid valve. Evacuate, recharge. R407c. [PERSON_NAME] will me…" at bounding box center [709, 594] width 349 height 121
click at [818, 553] on textarea "[DATE]:Replace solenoid valve. Evacuate, recharge. R407c. [PERSON_NAME] will me…" at bounding box center [709, 594] width 349 height 121
type textarea "x"
type textarea "10/9/25:Replace solenoid valve. Evacuate, recharge. R407c. Mike will meet you o…"
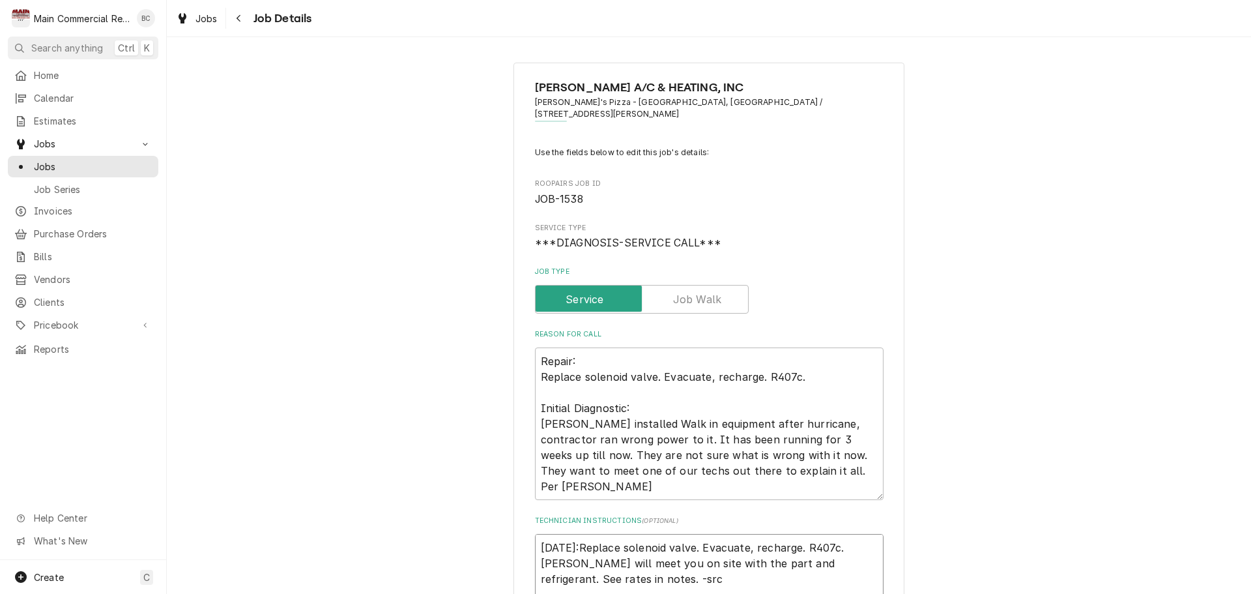
click at [535, 534] on textarea "10/9/25:Replace solenoid valve. Evacuate, recharge. R407c. Mike will meet you o…" at bounding box center [709, 594] width 349 height 121
type textarea "x"
type textarea "10/9/25:Replace solenoid valve. Evacuate, recharge. R407c. Mike will meet you o…"
type textarea "x"
type textarea "I10/9/25:Replace solenoid valve. Evacuate, recharge. R407c. Mike will meet you …"
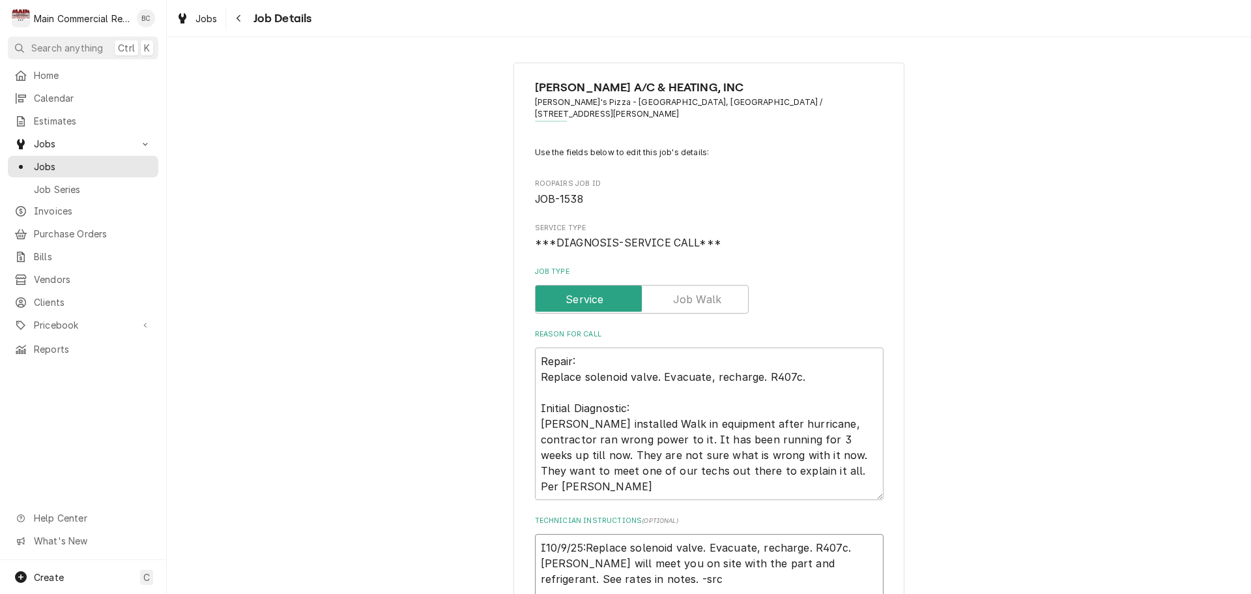
type textarea "x"
type textarea "INV10/9/25:Replace solenoid valve. Evacuate, recharge. R407c. Mike will meet yo…"
type textarea "x"
type textarea "INV#10/9/25:Replace solenoid valve. Evacuate, recharge. R407c. Mike will meet y…"
type textarea "x"
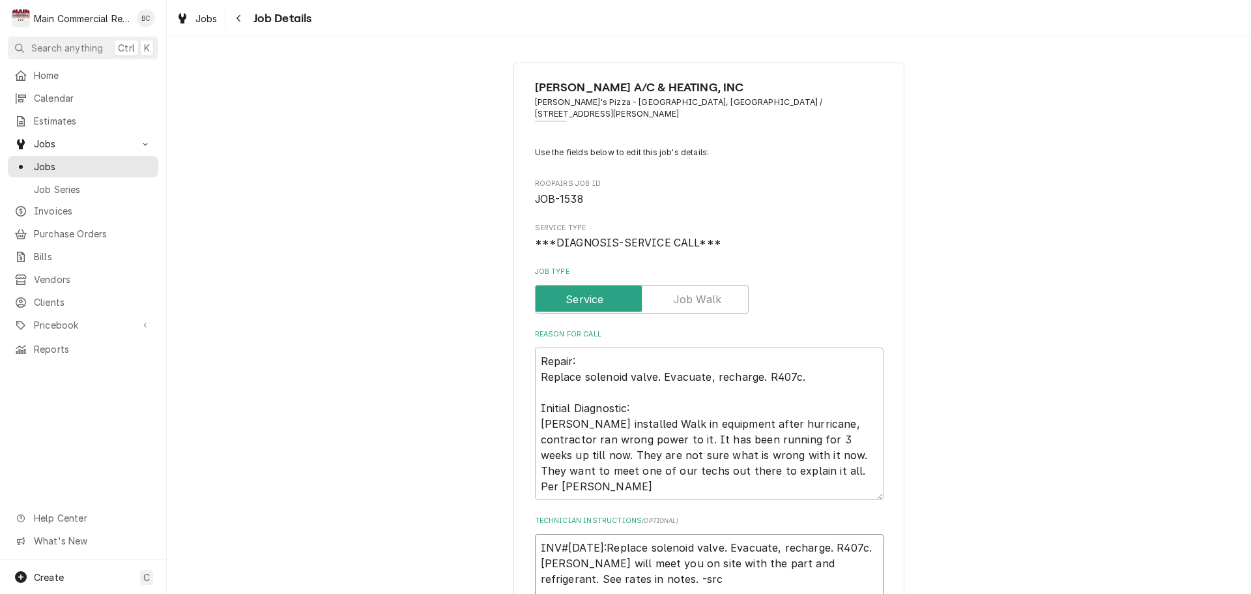
type textarea "INV10/9/25:Replace solenoid valve. Evacuate, recharge. R407c. Mike will meet yo…"
type textarea "x"
type textarea "IN10/9/25:Replace solenoid valve. Evacuate, recharge. R407c. Mike will meet you…"
type textarea "x"
type textarea "I10/9/25:Replace solenoid valve. Evacuate, recharge. R407c. Mike will meet you …"
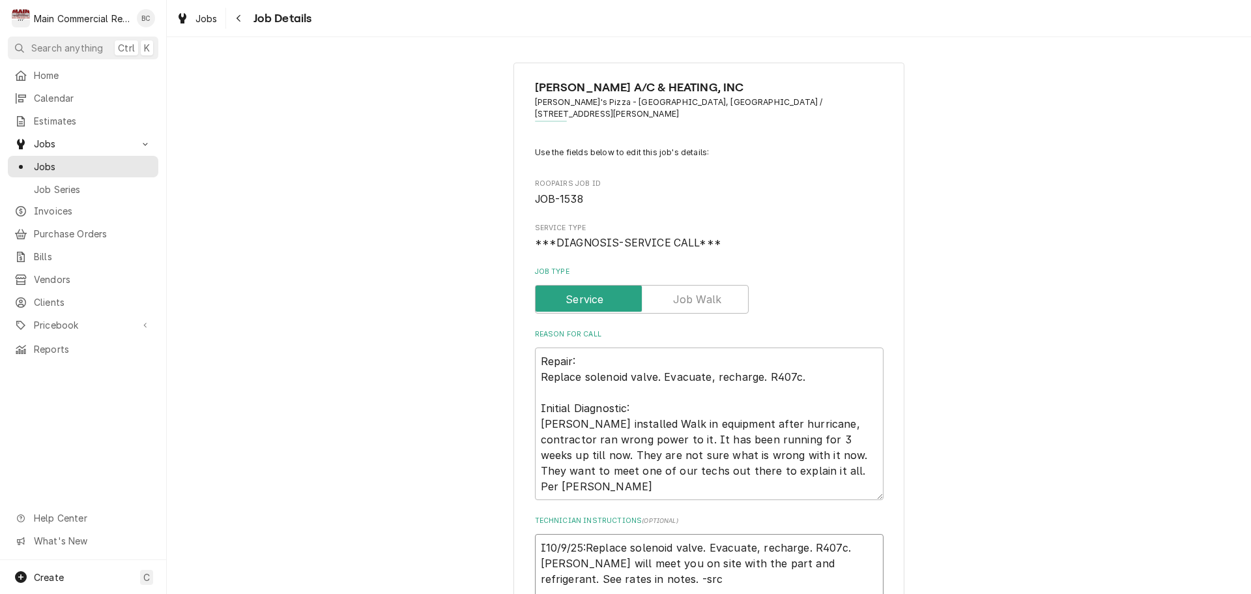
type textarea "x"
type textarea "10/9/25:Replace solenoid valve. Evacuate, recharge. R407c. Mike will meet you o…"
type textarea "x"
type textarea "I 10/9/25:Replace solenoid valve. Evacuate, recharge. R407c. Mike will meet you…"
type textarea "x"
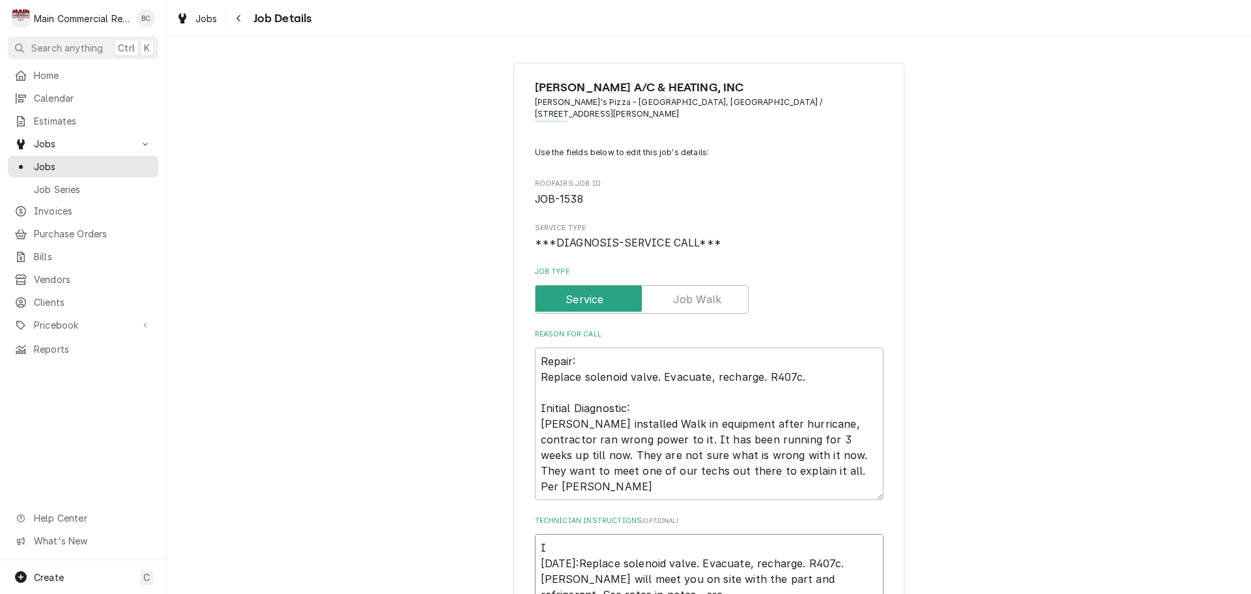
type textarea "IN 10/9/25:Replace solenoid valve. Evacuate, recharge. R407c. Mike will meet yo…"
type textarea "x"
type textarea "INV 10/9/25:Replace solenoid valve. Evacuate, recharge. R407c. Mike will meet y…"
type textarea "x"
type textarea "INV# 10/9/25:Replace solenoid valve. Evacuate, recharge. R407c. Mike will meet …"
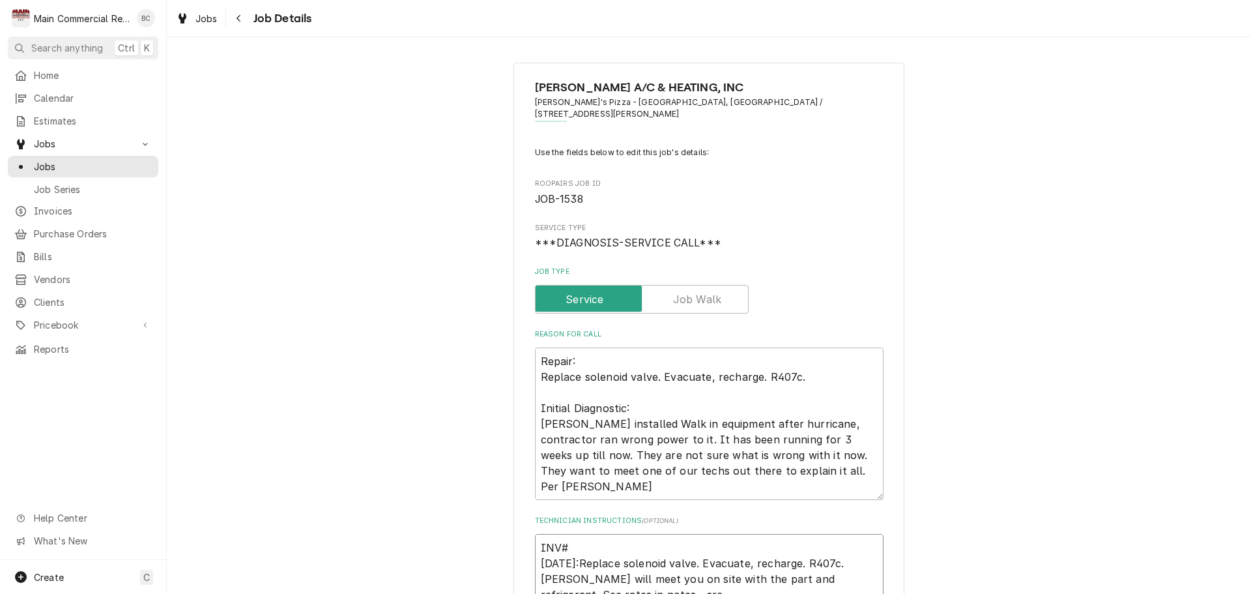
type textarea "x"
type textarea "INV#1 10/9/25:Replace solenoid valve. Evacuate, recharge. R407c. Mike will meet…"
type textarea "x"
type textarea "INV#15 10/9/25:Replace solenoid valve. Evacuate, recharge. R407c. Mike will mee…"
type textarea "x"
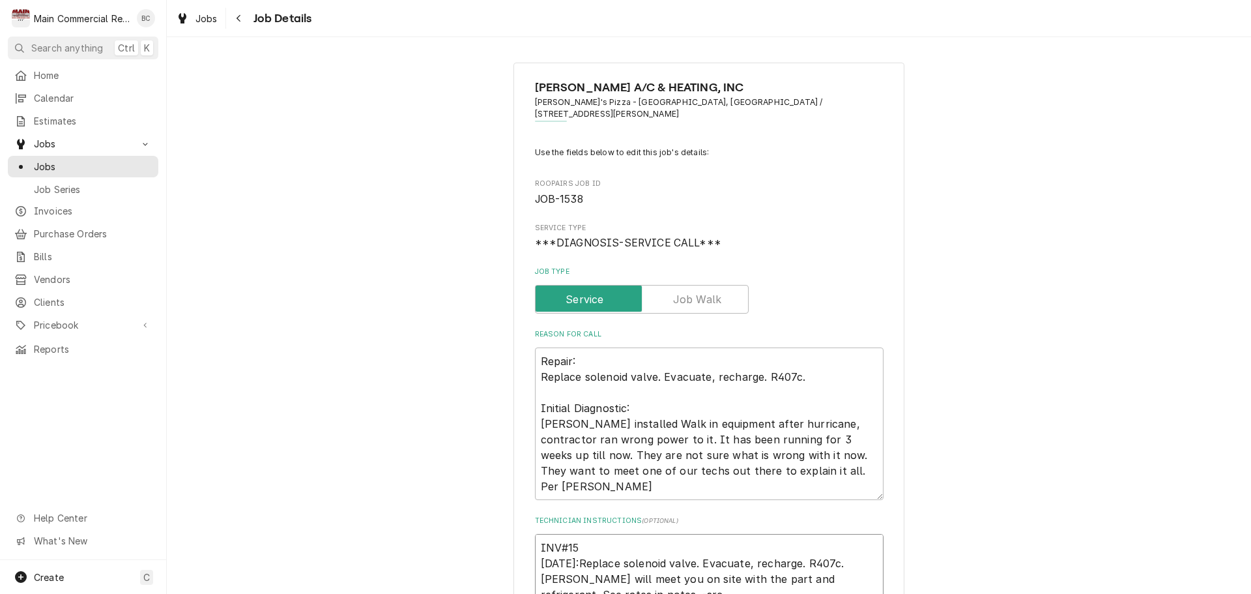
type textarea "INV#152 10/9/25:Replace solenoid valve. Evacuate, recharge. R407c. Mike will me…"
type textarea "x"
type textarea "INV#1523 10/9/25:Replace solenoid valve. Evacuate, recharge. R407c. Mike will m…"
type textarea "x"
type textarea "INV#15236 10/9/25:Replace solenoid valve. Evacuate, recharge. R407c. Mike will …"
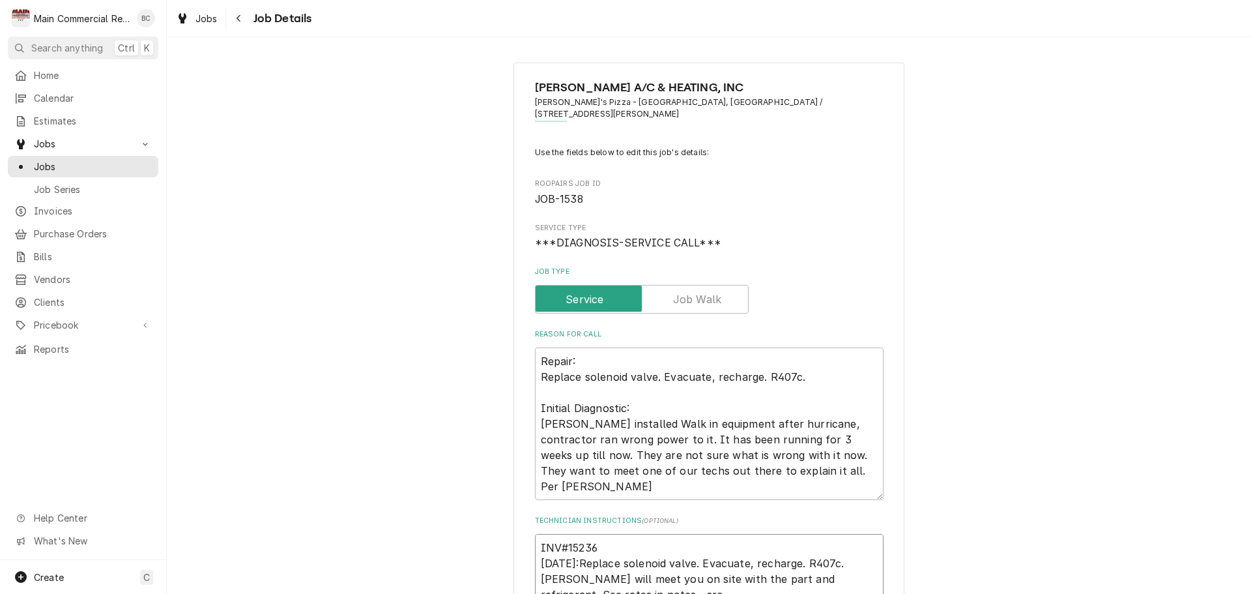
type textarea "x"
type textarea "INV#152366 [DATE]:Replace solenoid valve. Evacuate, recharge. R407c. [PERSON_NA…"
type textarea "x"
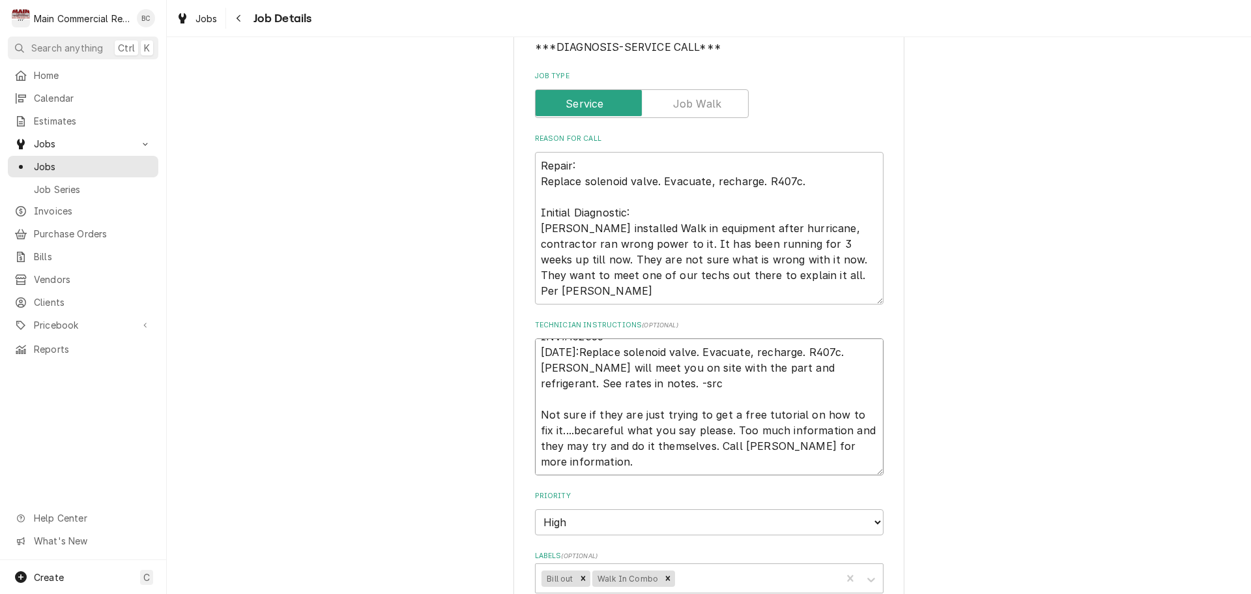
scroll to position [261, 0]
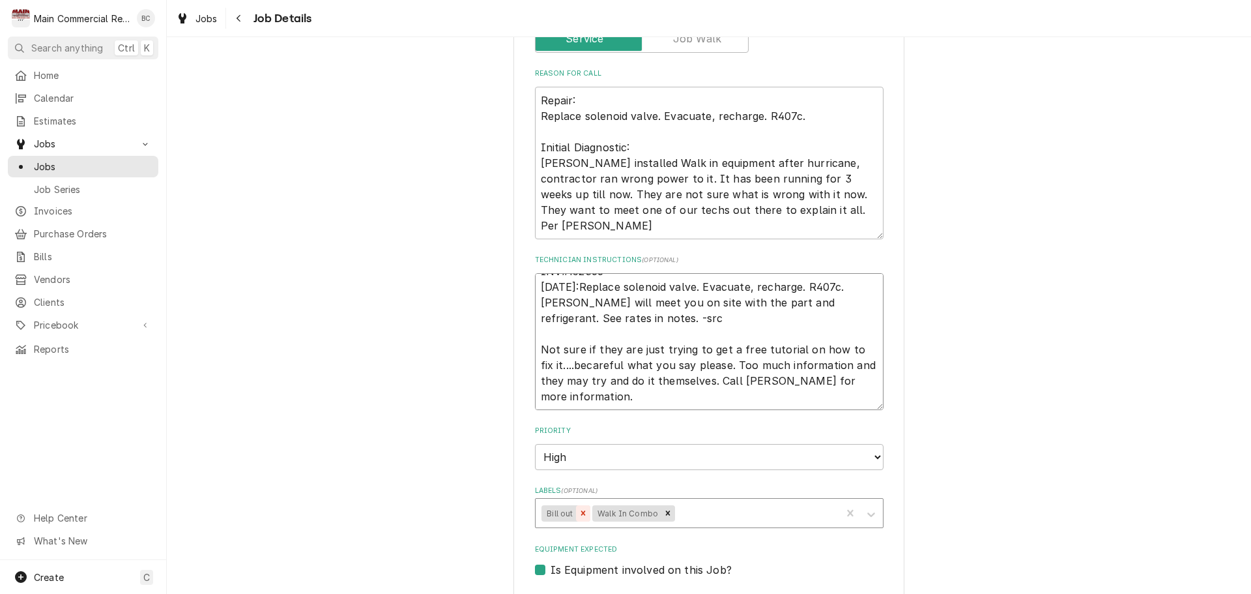
click at [581, 511] on icon "Remove Bill out" at bounding box center [583, 513] width 5 height 5
type textarea "INV#152366 [DATE]:Replace solenoid valve. Evacuate, recharge. R407c. [PERSON_NA…"
type textarea "x"
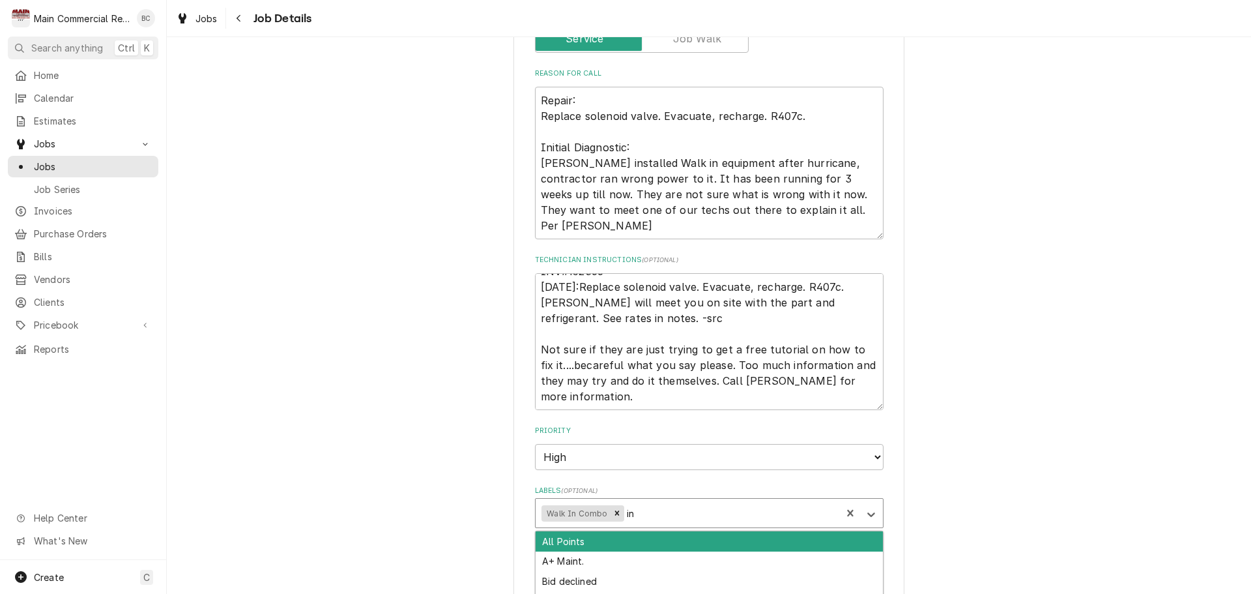
type input "inv"
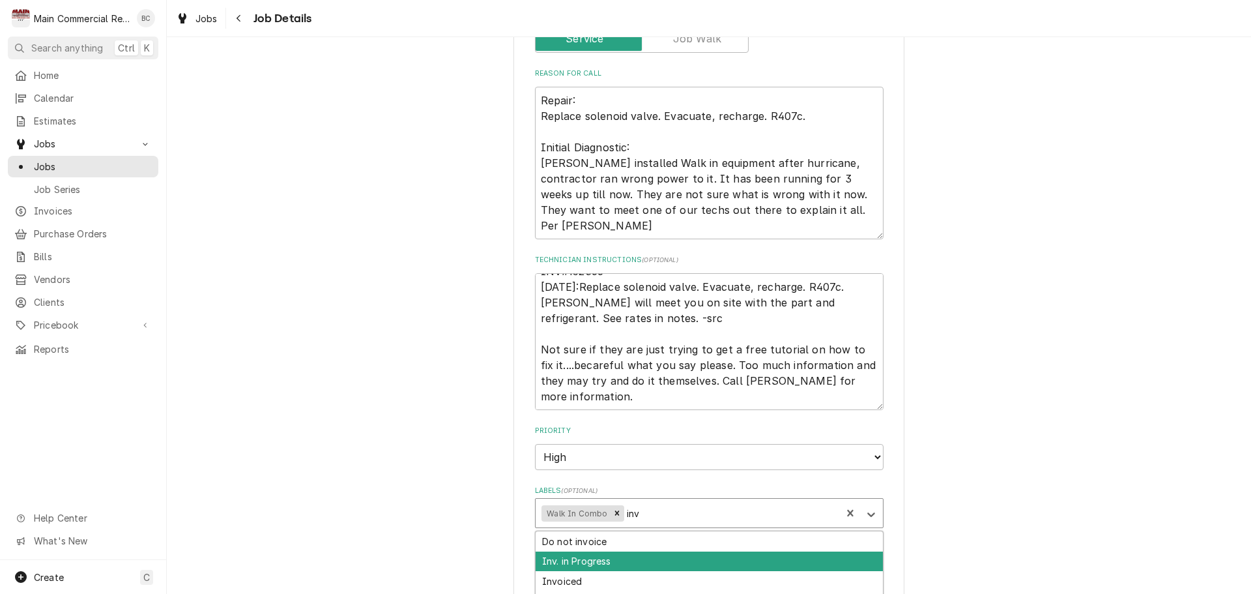
click at [617, 551] on div "Inv. in Progress" at bounding box center [709, 561] width 347 height 20
type textarea "x"
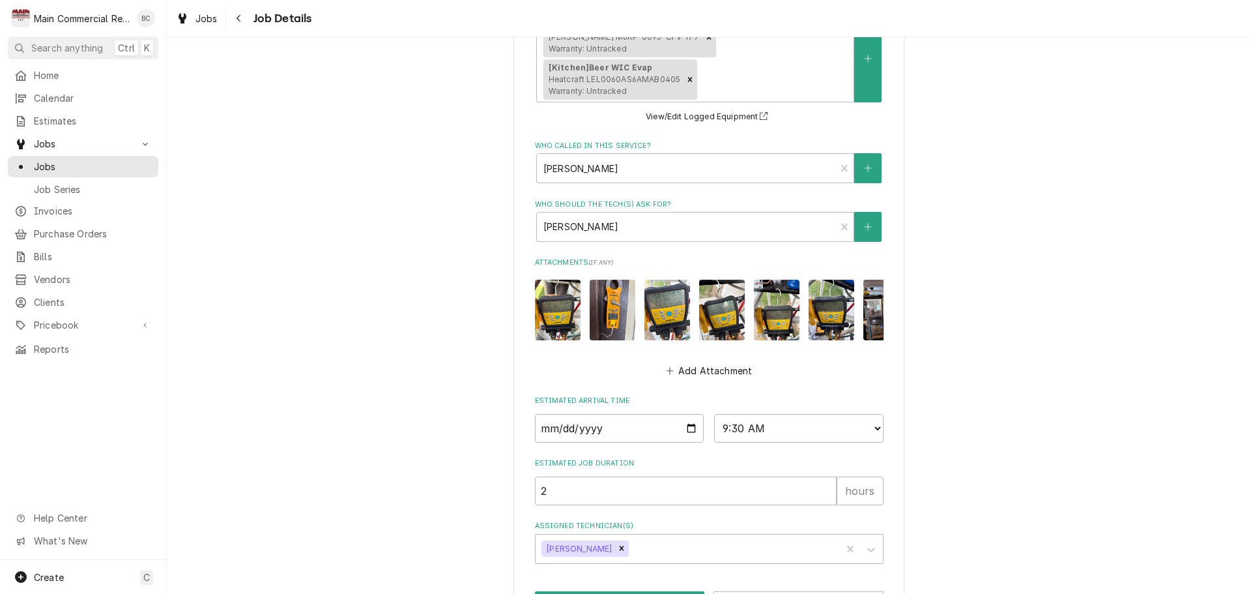
scroll to position [858, 0]
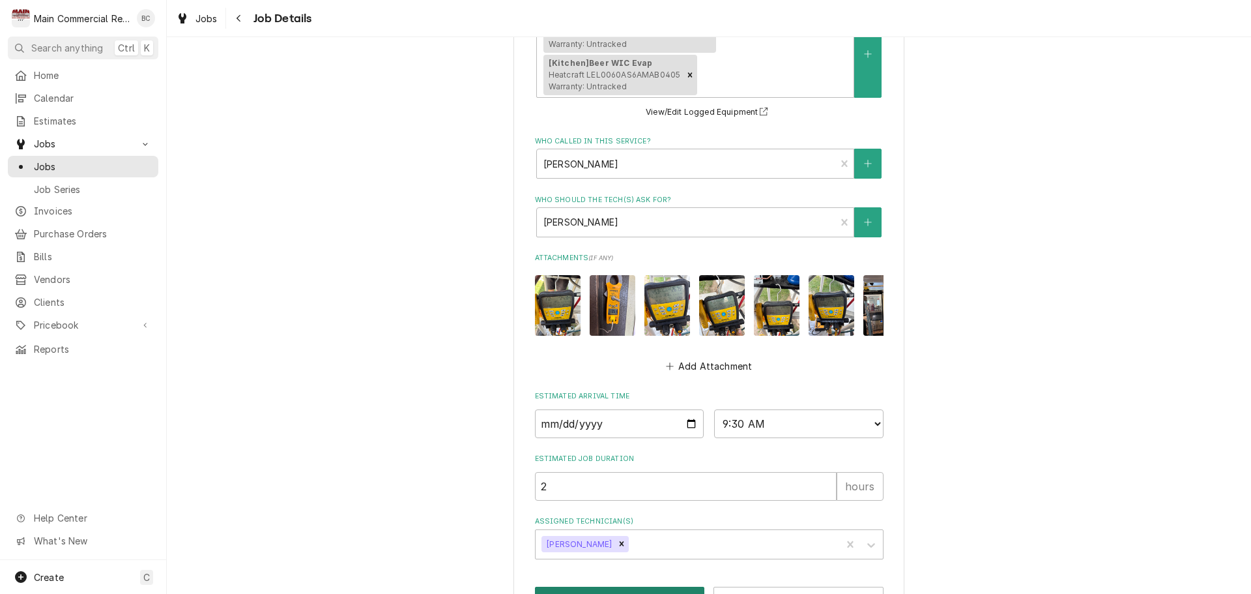
click at [606, 587] on button "Save" at bounding box center [620, 599] width 170 height 24
type textarea "x"
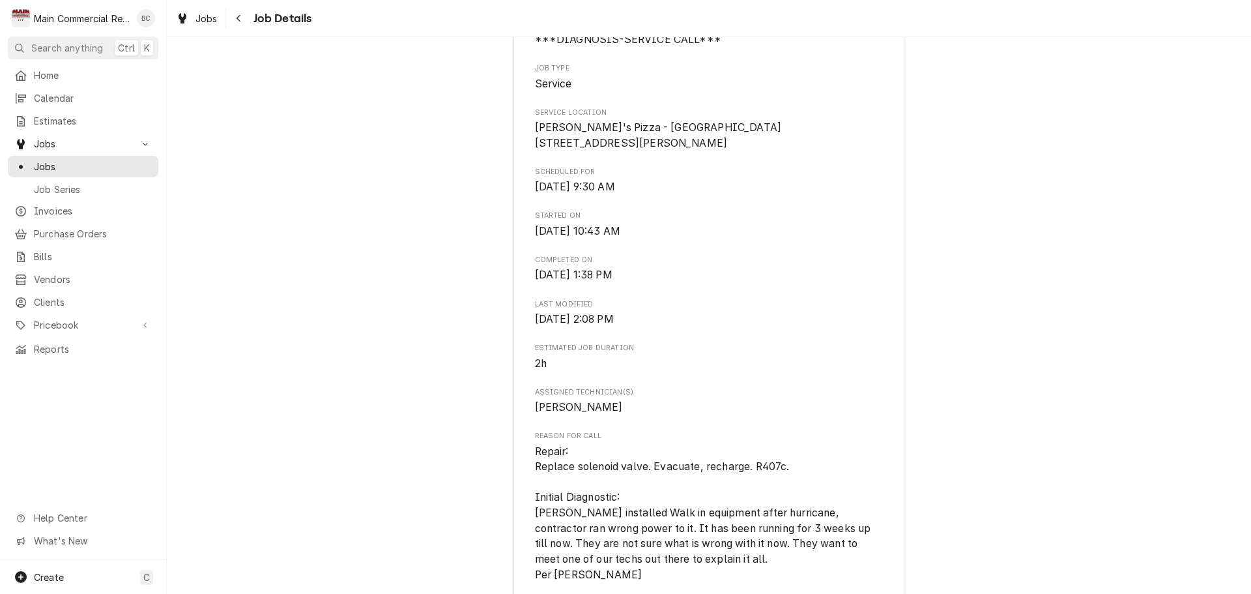
scroll to position [261, 0]
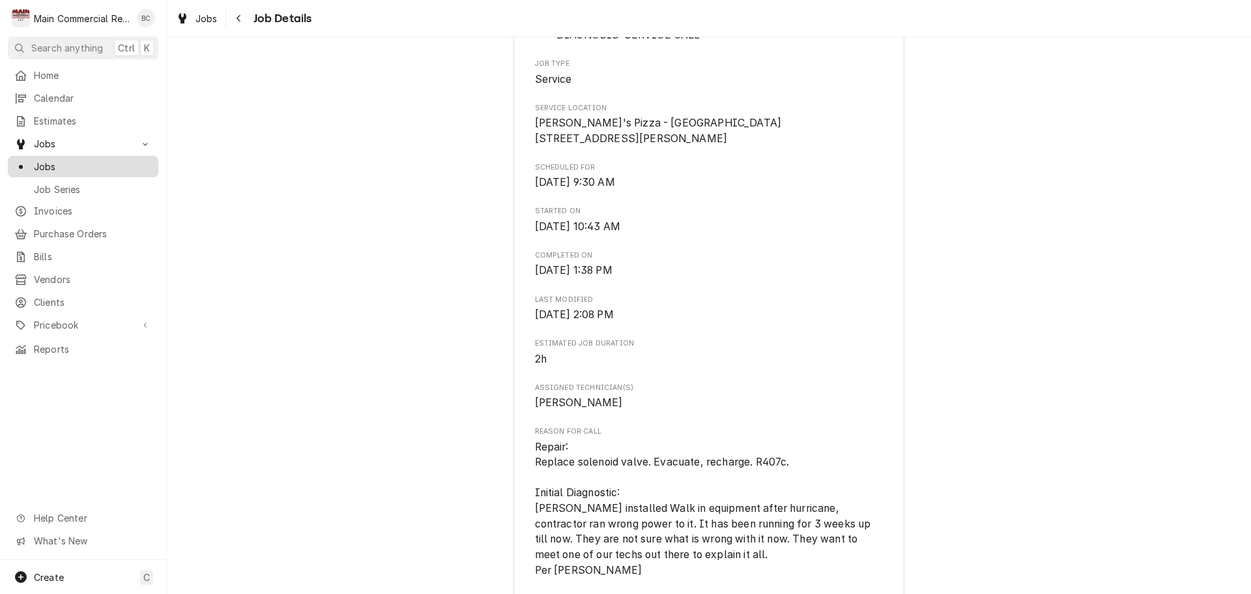
click at [81, 163] on span "Jobs" at bounding box center [93, 167] width 118 height 14
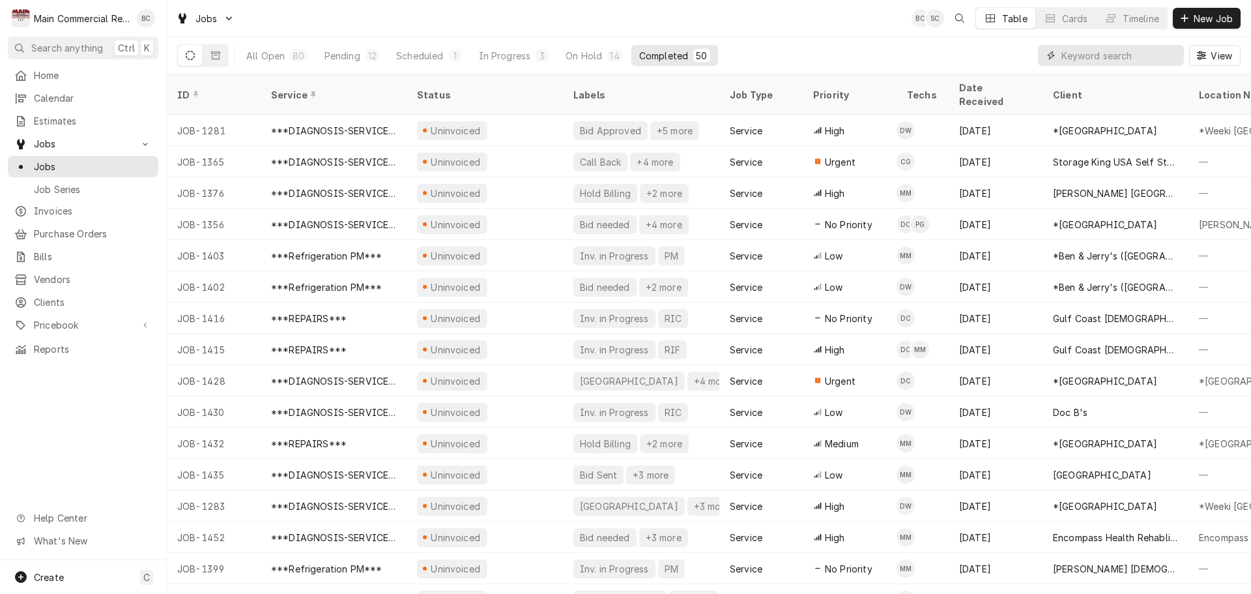
click at [1082, 63] on input "Dynamic Content Wrapper" at bounding box center [1120, 55] width 116 height 21
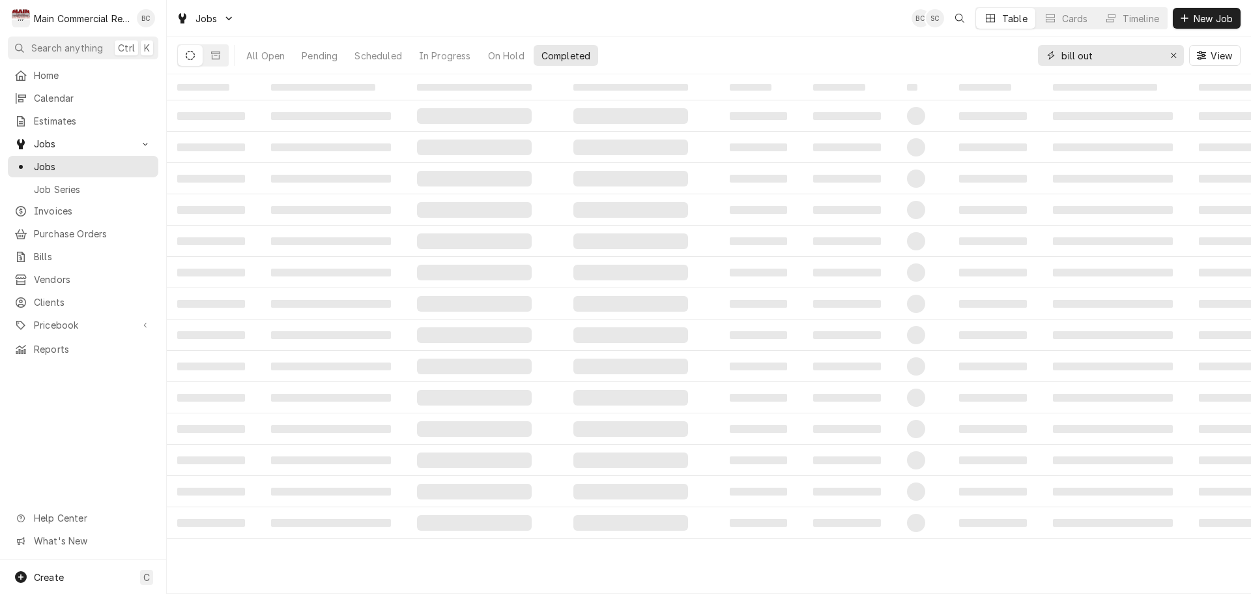
type input "bill out"
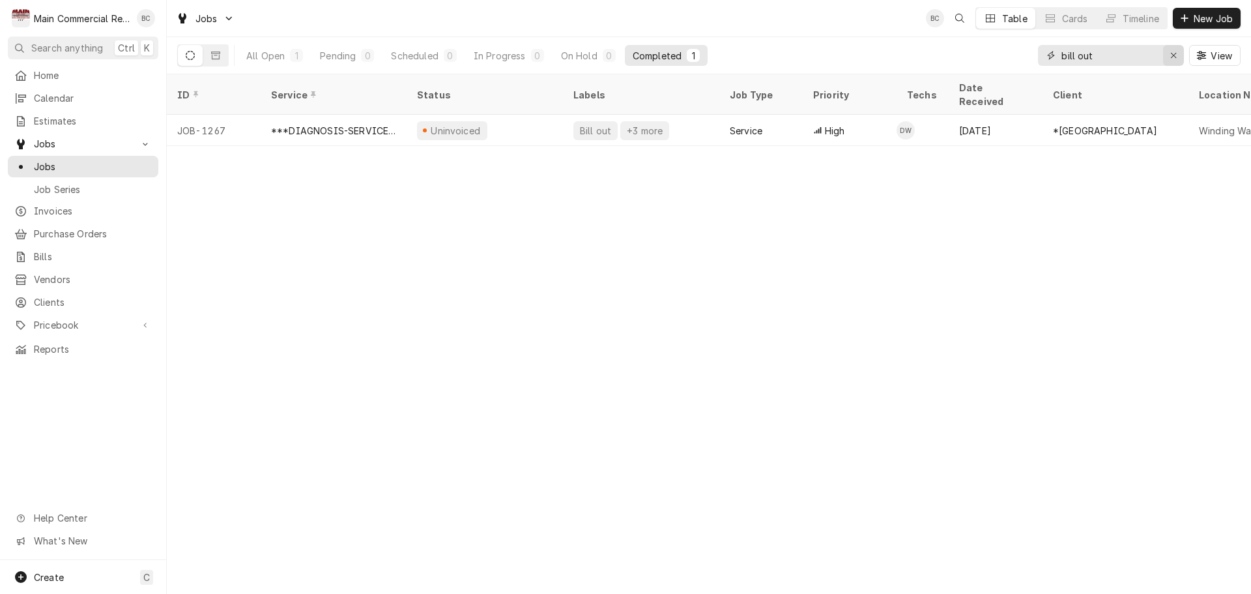
click at [1182, 59] on button "Erase input" at bounding box center [1173, 55] width 21 height 21
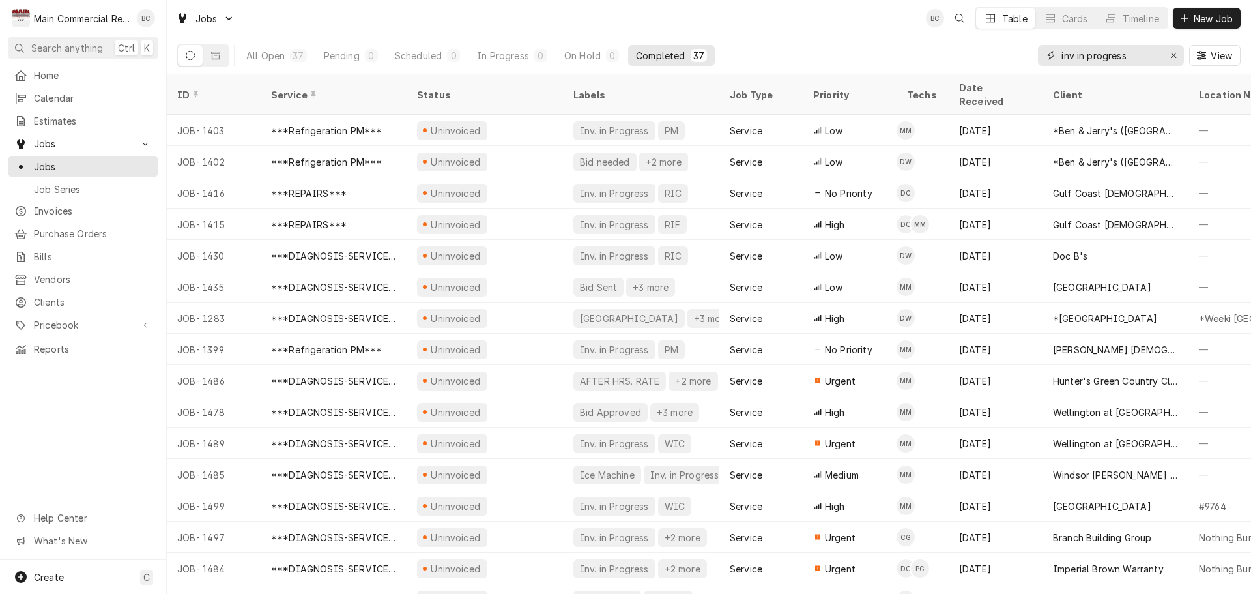
type input "inv in progress"
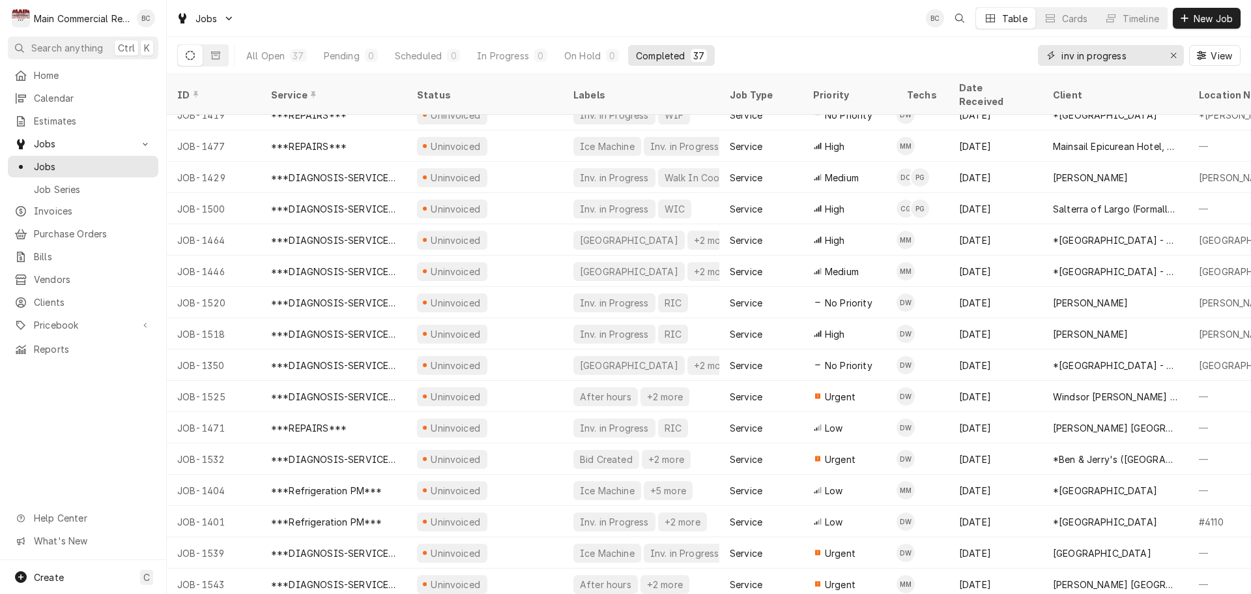
scroll to position [673, 0]
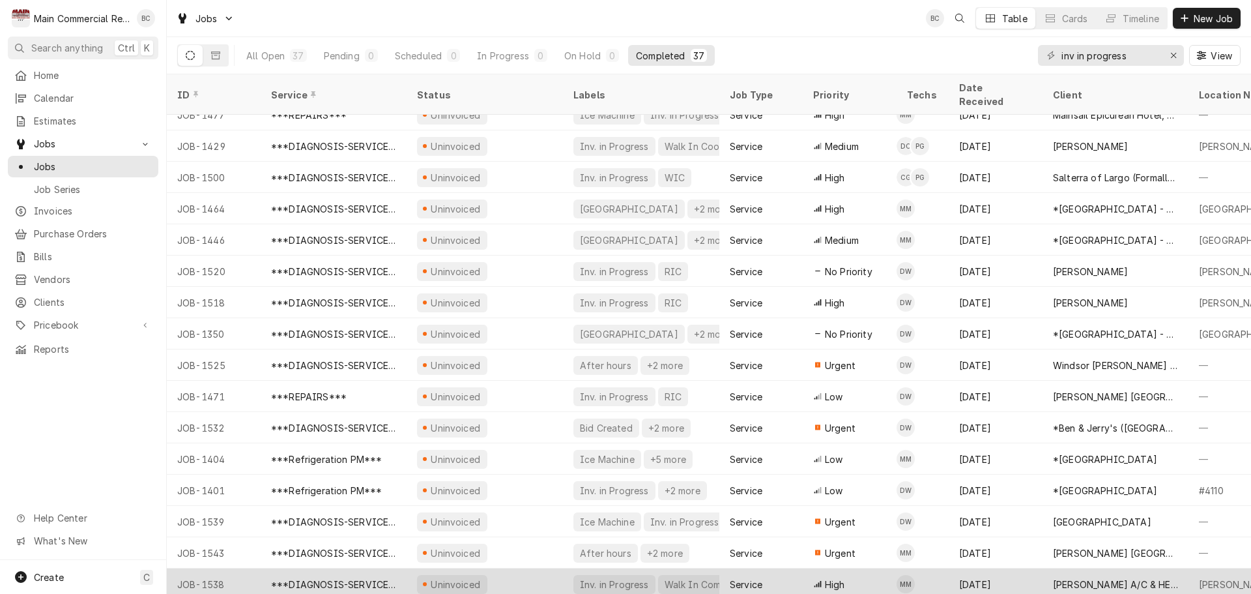
click at [611, 578] on div "Inv. in Progress" at bounding box center [615, 585] width 72 height 14
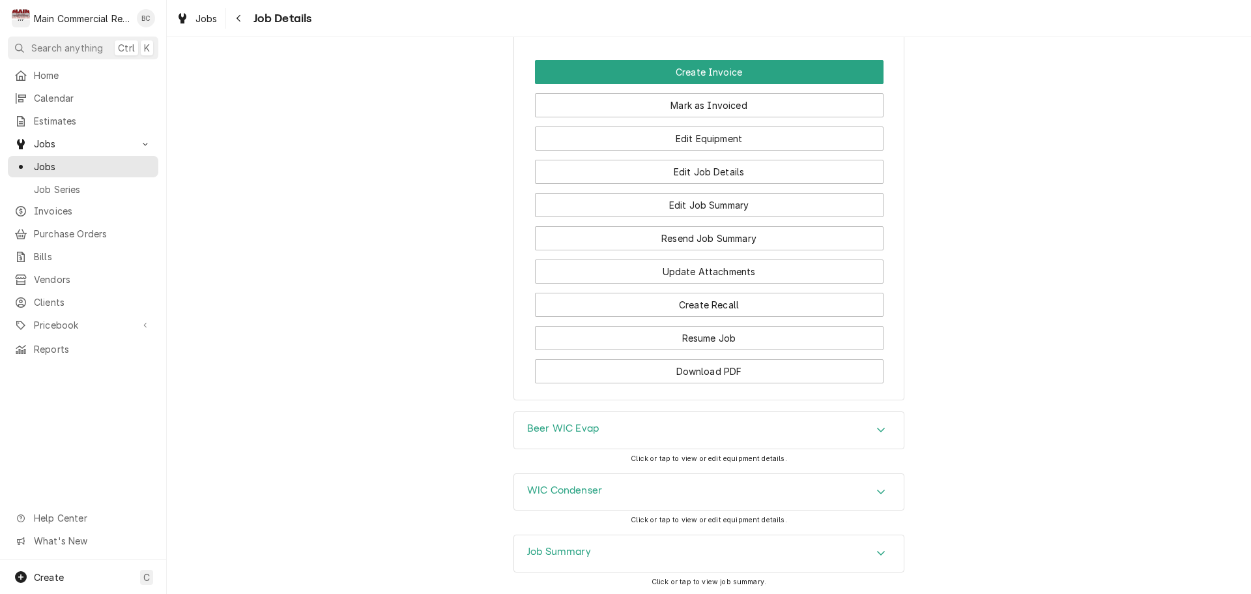
scroll to position [1562, 0]
click at [565, 544] on h3 "Job Summary" at bounding box center [559, 550] width 64 height 12
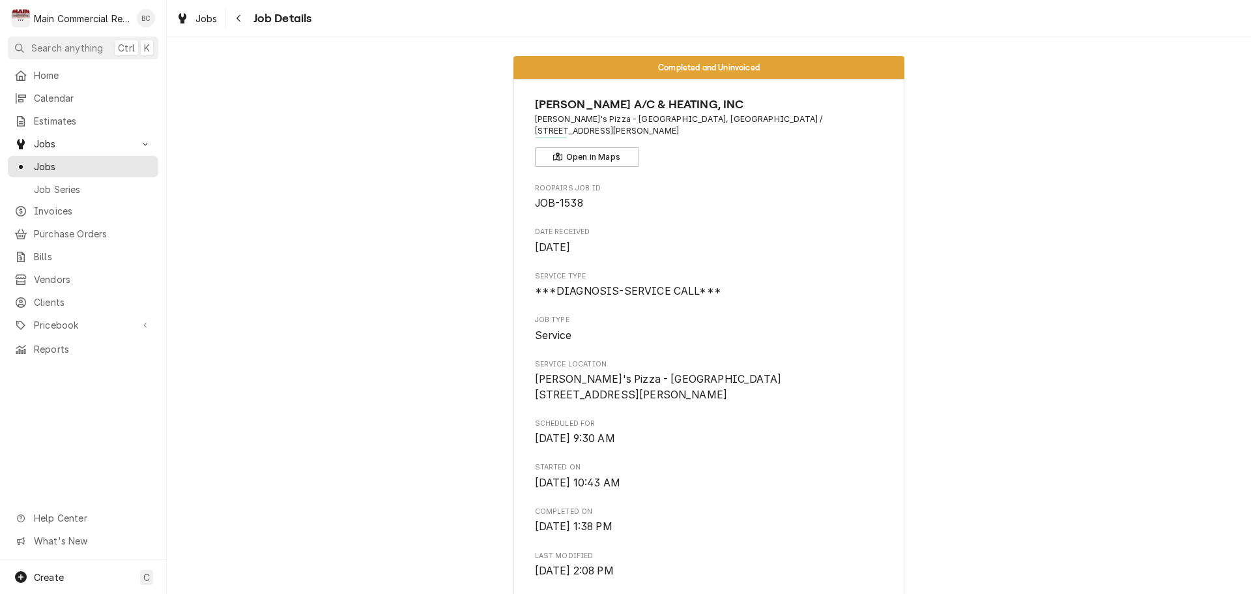
scroll to position [0, 0]
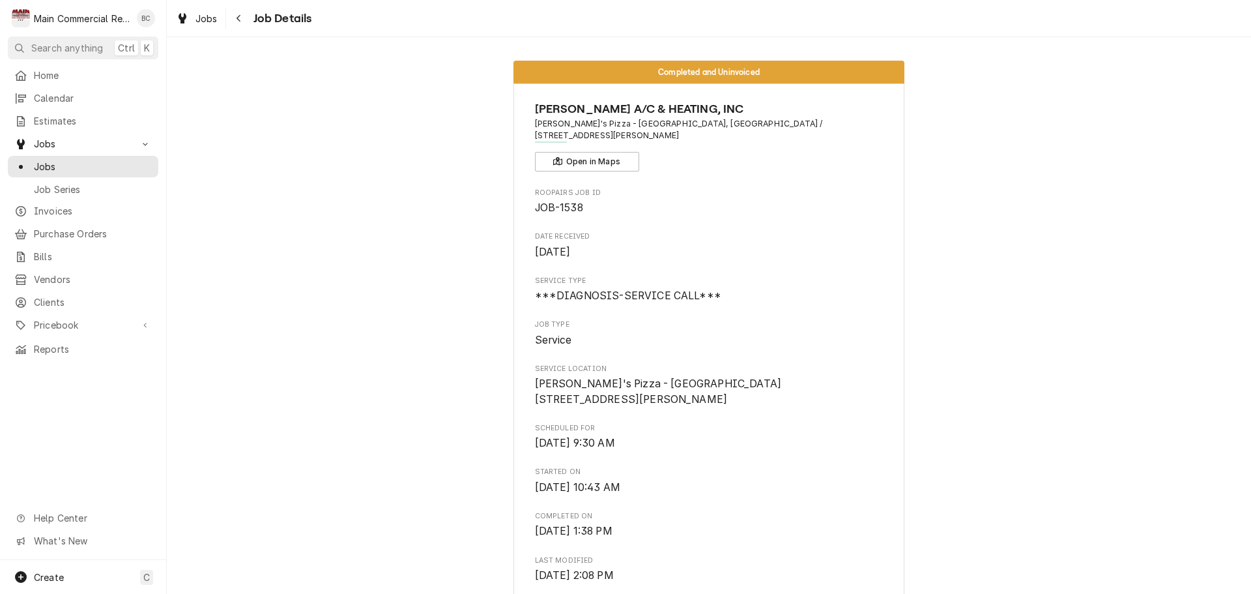
click at [54, 171] on link "Jobs" at bounding box center [83, 167] width 151 height 22
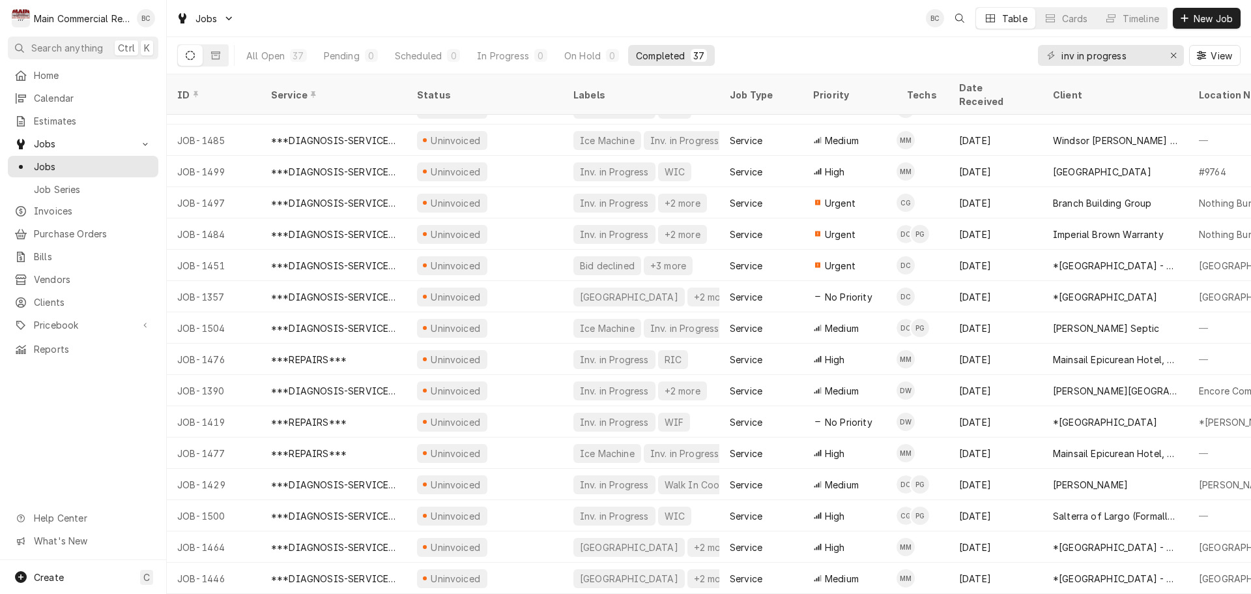
scroll to position [151, 0]
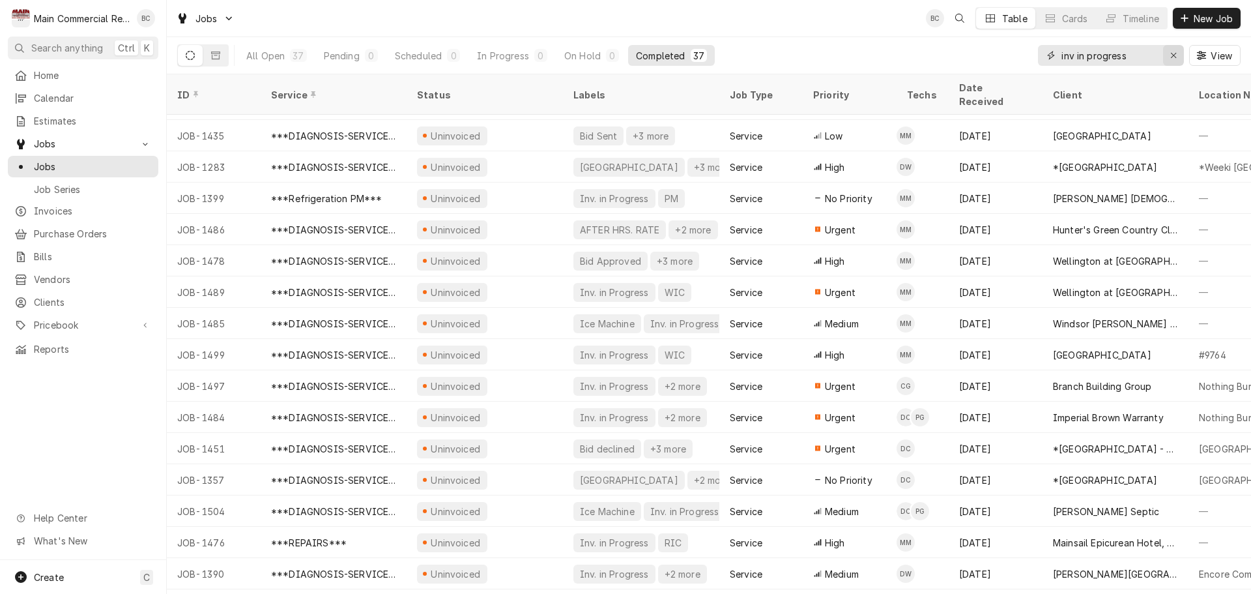
click at [1171, 56] on icon "Erase input" at bounding box center [1174, 55] width 7 height 9
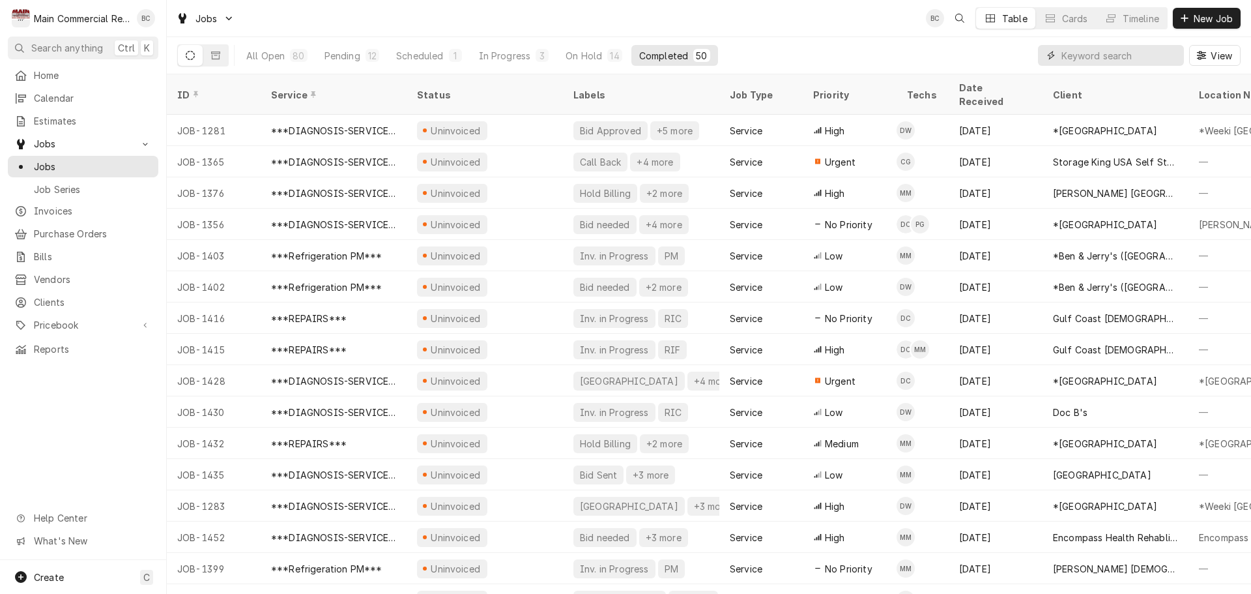
click at [1101, 58] on input "Dynamic Content Wrapper" at bounding box center [1120, 55] width 116 height 21
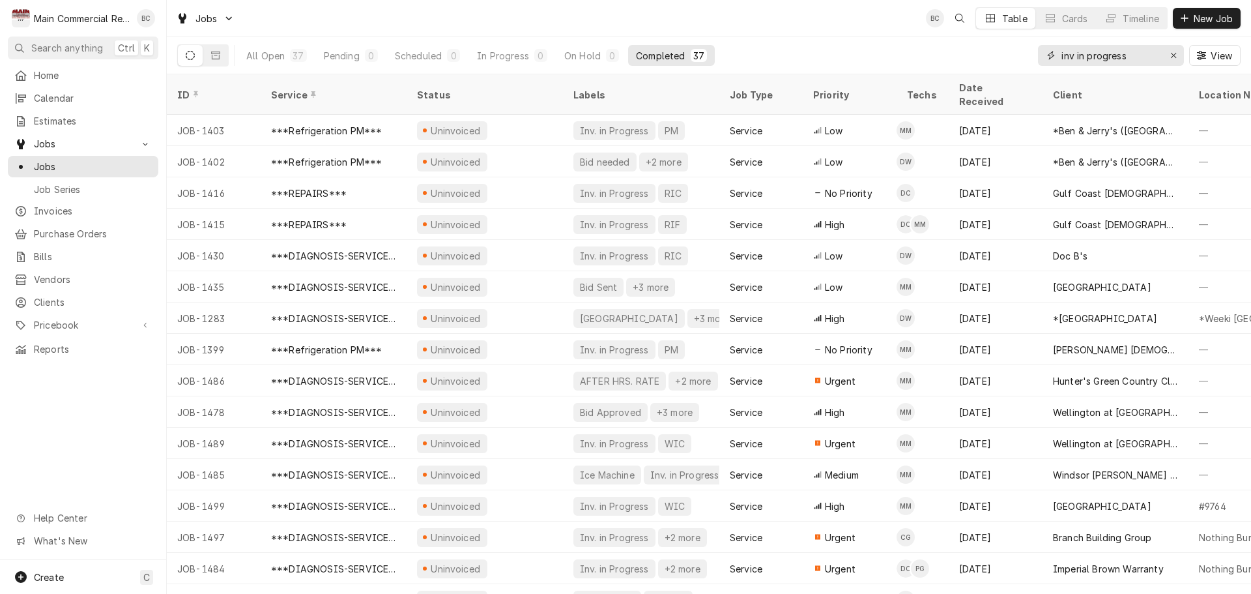
type input "inv in progress"
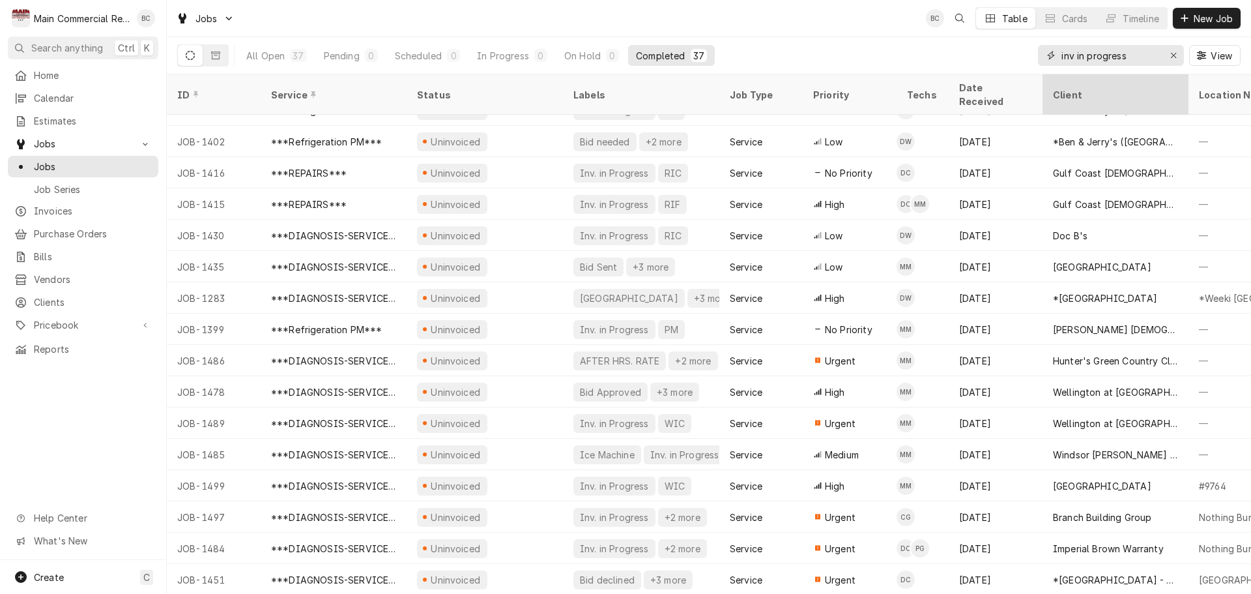
scroll to position [0, 0]
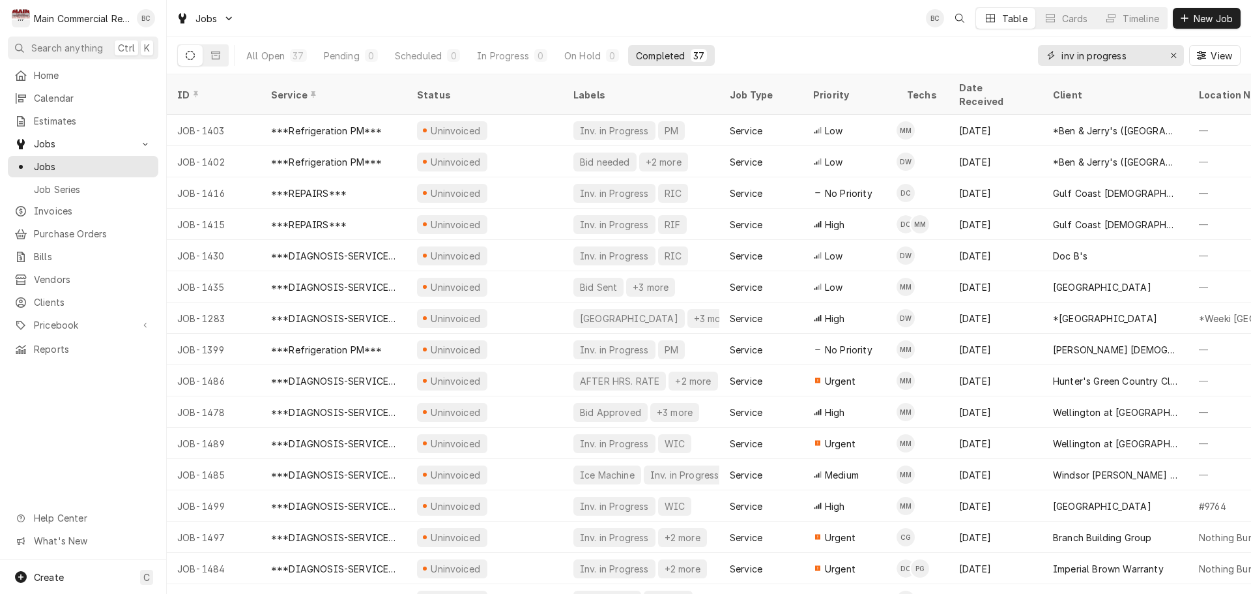
click at [1175, 56] on icon "Erase input" at bounding box center [1174, 55] width 7 height 9
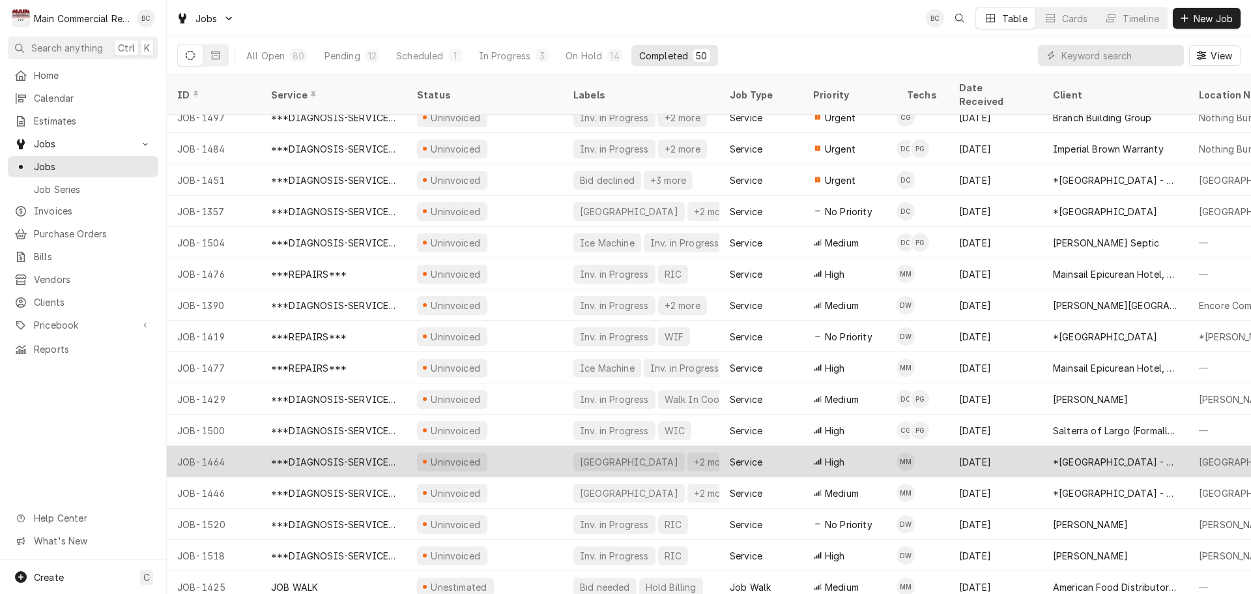
scroll to position [673, 0]
